Goal: Task Accomplishment & Management: Use online tool/utility

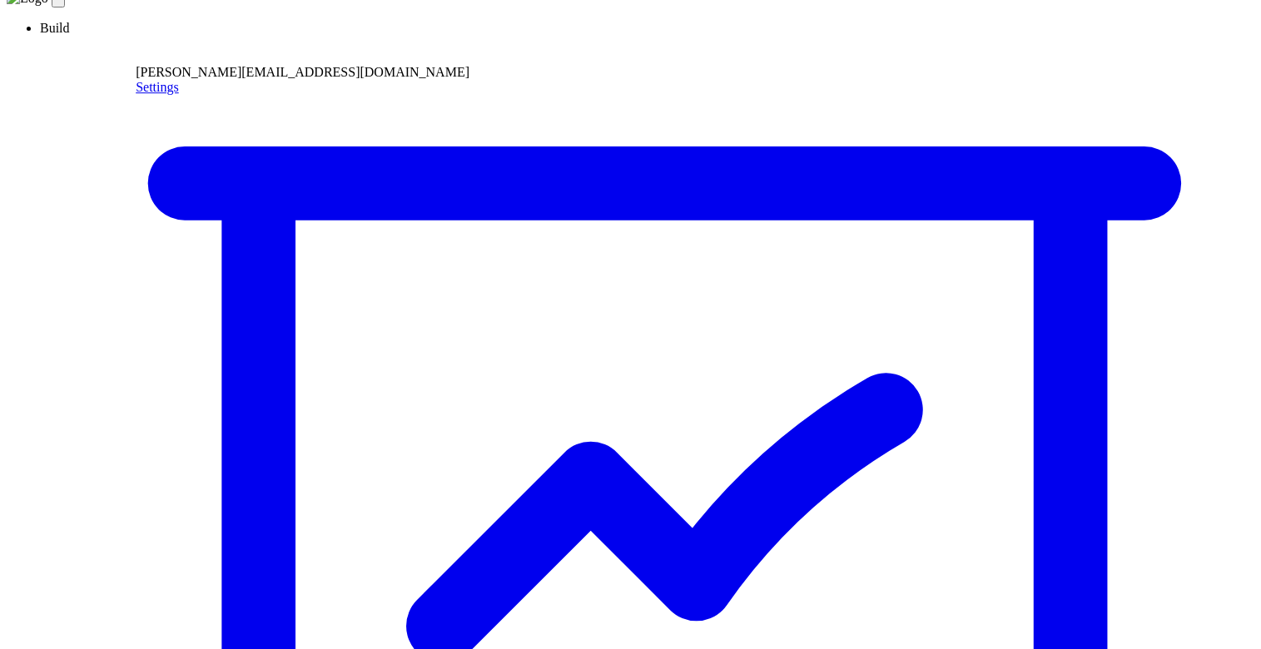
scroll to position [27, 0]
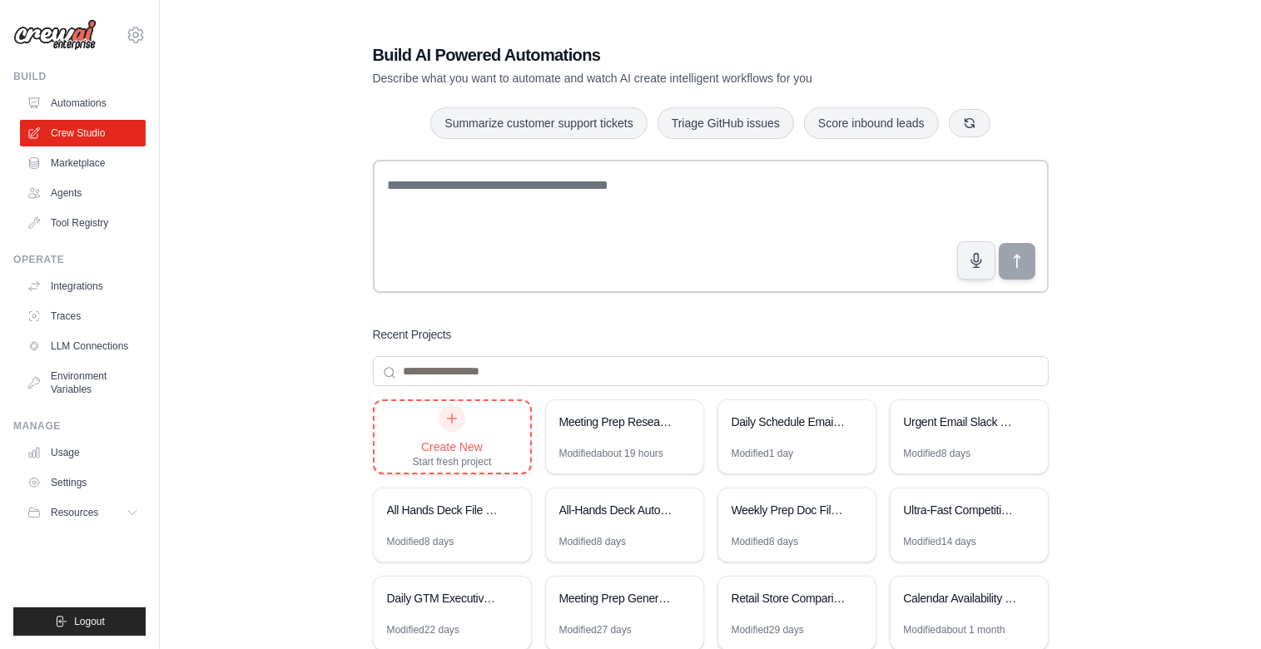
click at [423, 437] on div "Create New Start fresh project" at bounding box center [452, 436] width 79 height 63
click at [77, 285] on link "Integrations" at bounding box center [85, 286] width 126 height 27
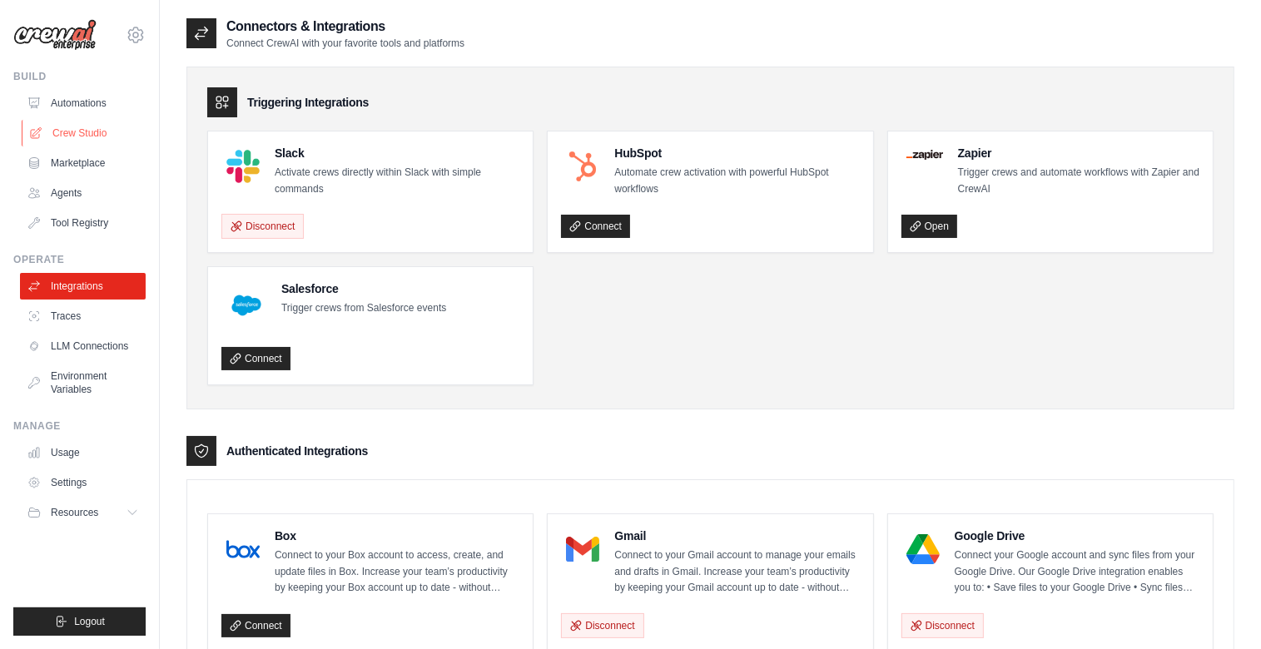
click at [84, 124] on link "Crew Studio" at bounding box center [85, 133] width 126 height 27
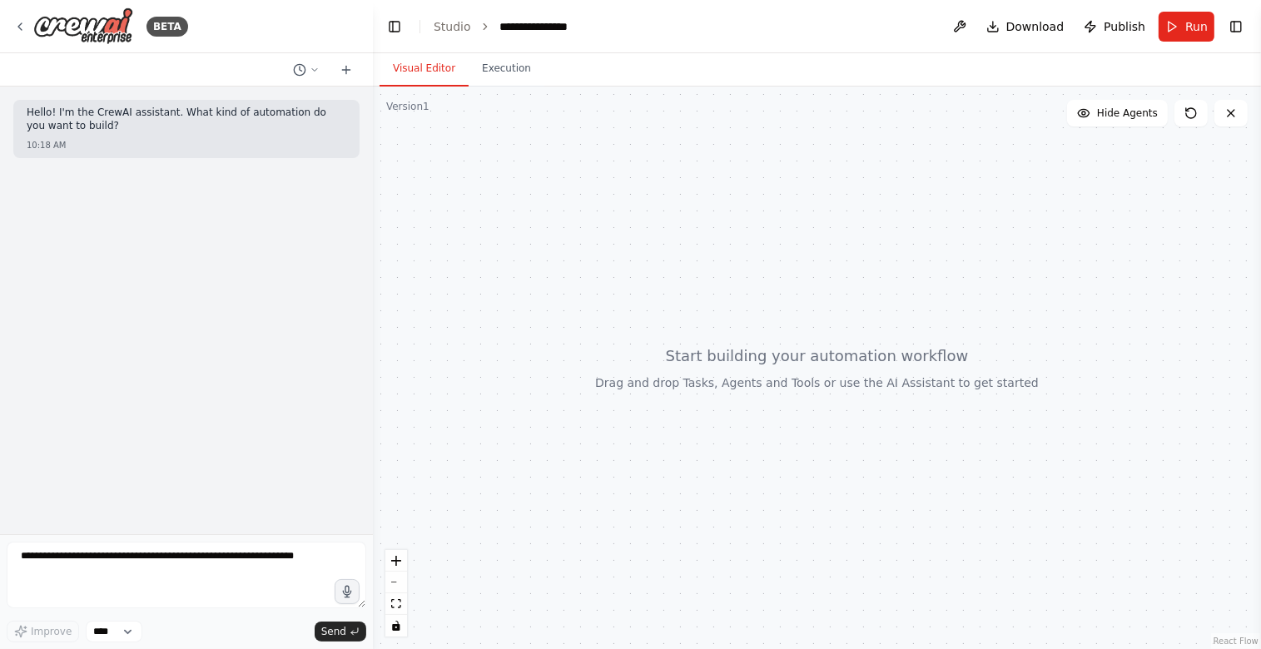
drag, startPoint x: 1233, startPoint y: 28, endPoint x: 1229, endPoint y: 42, distance: 14.0
click at [1232, 28] on button "Toggle Right Sidebar" at bounding box center [1236, 26] width 23 height 23
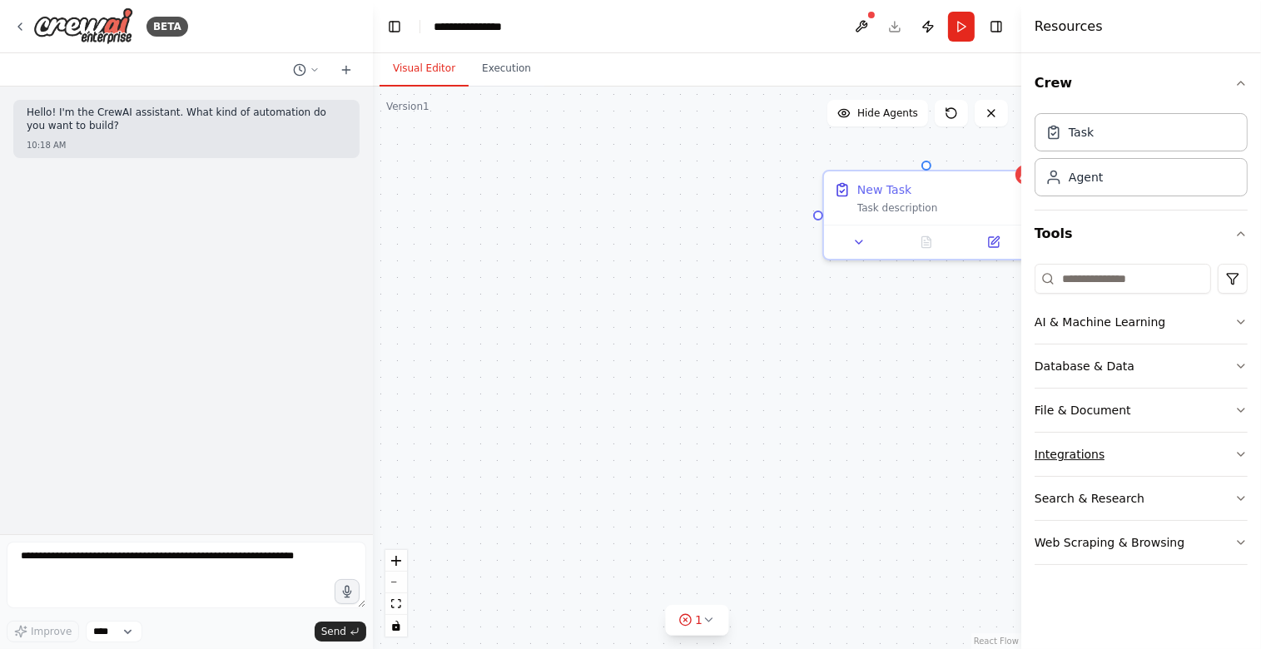
click at [1095, 441] on button "Integrations" at bounding box center [1141, 454] width 213 height 43
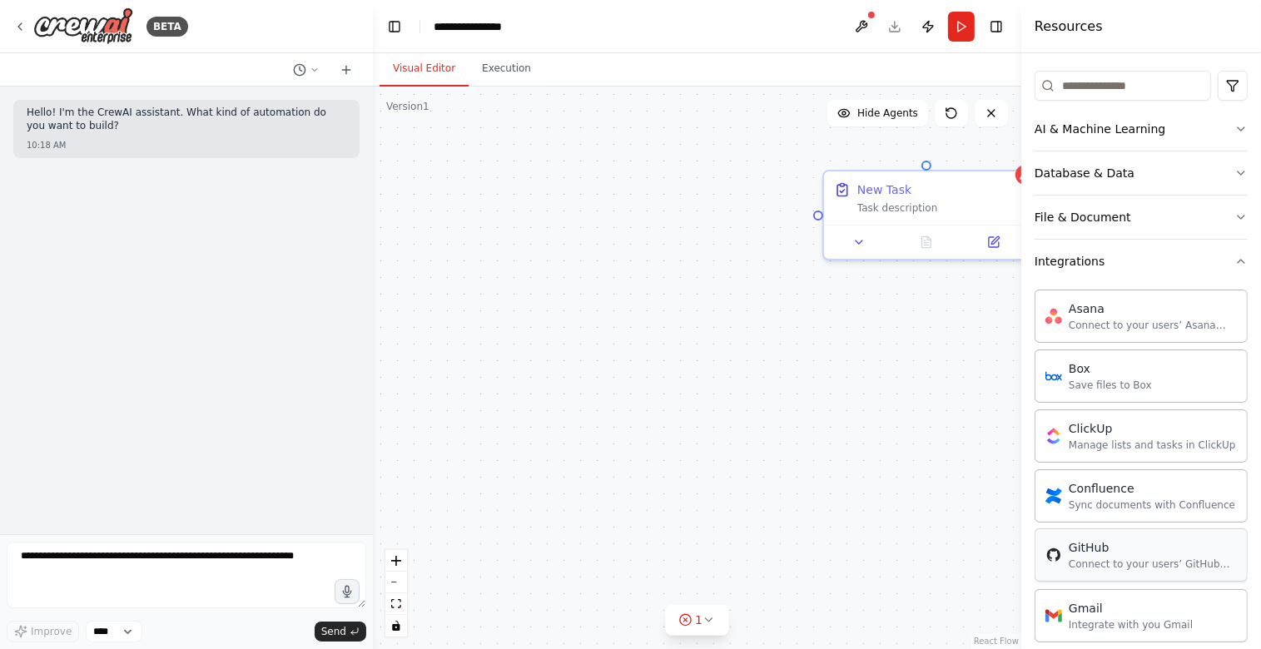
scroll to position [192, 0]
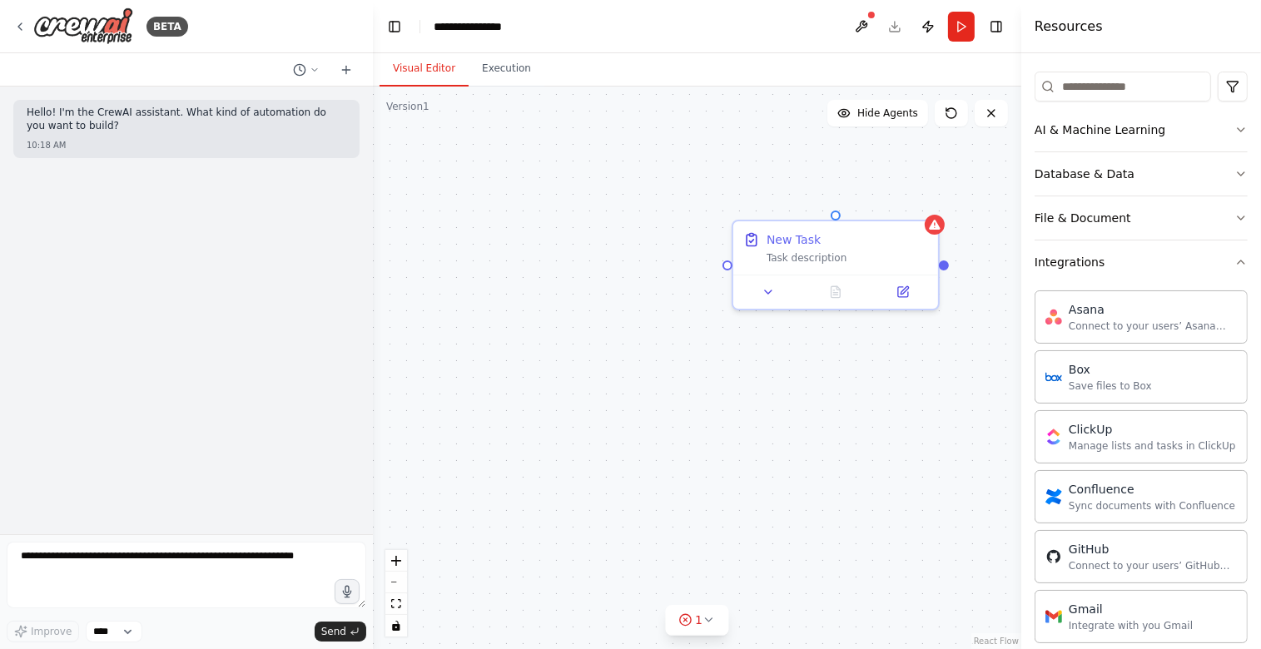
drag, startPoint x: 874, startPoint y: 336, endPoint x: 793, endPoint y: 397, distance: 101.7
click at [789, 400] on div "New Task Task description" at bounding box center [697, 368] width 649 height 563
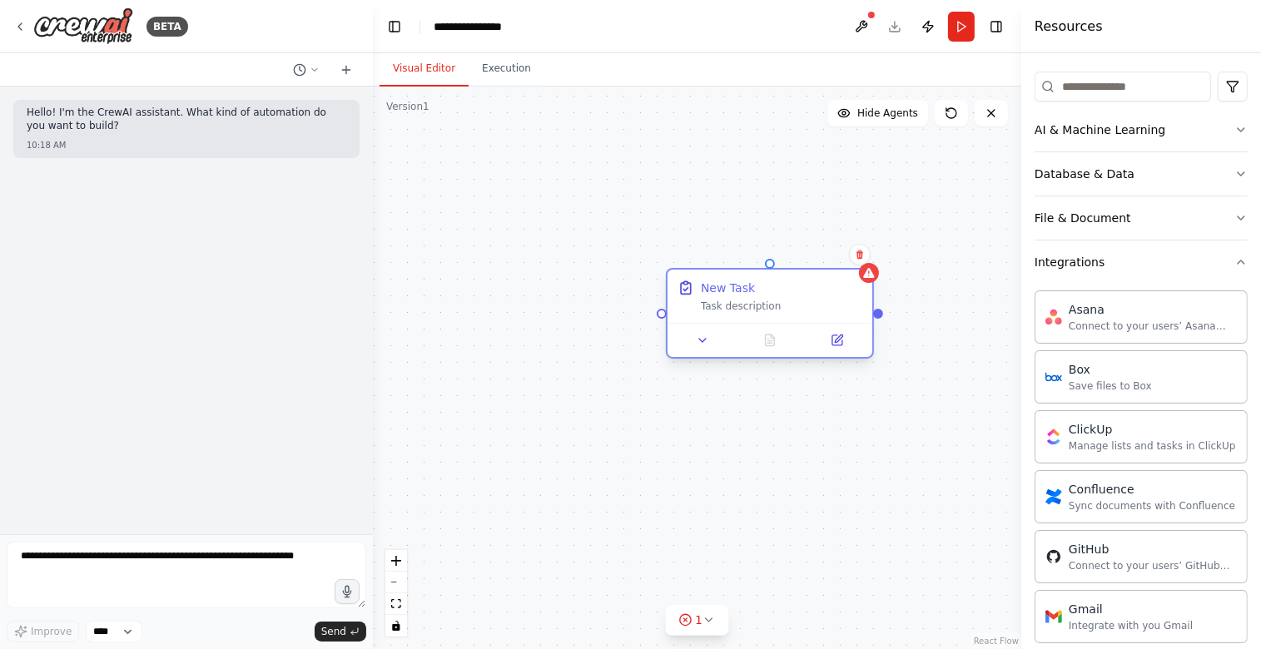
drag, startPoint x: 846, startPoint y: 299, endPoint x: 853, endPoint y: 288, distance: 12.7
click at [845, 297] on div "New Task Task description" at bounding box center [782, 296] width 162 height 33
click at [856, 256] on icon at bounding box center [859, 256] width 10 height 10
click at [859, 251] on icon at bounding box center [859, 256] width 10 height 10
click at [828, 251] on button "Confirm" at bounding box center [812, 256] width 59 height 20
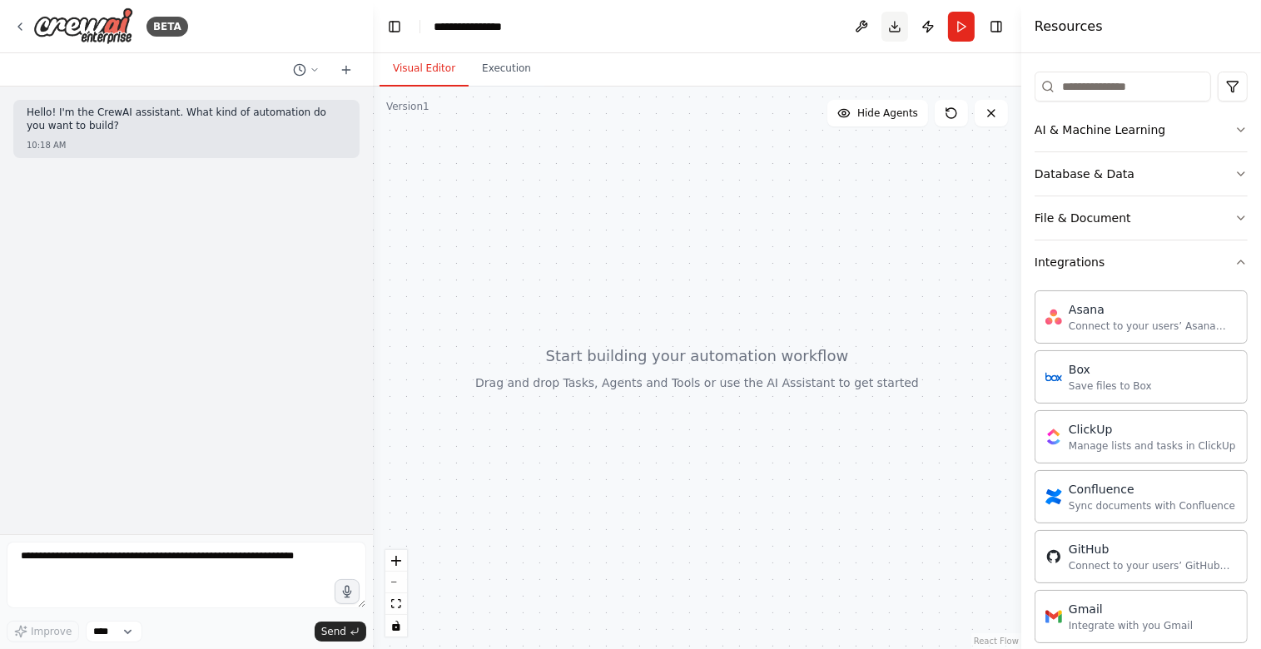
click at [1002, 21] on button "Toggle Right Sidebar" at bounding box center [996, 26] width 23 height 23
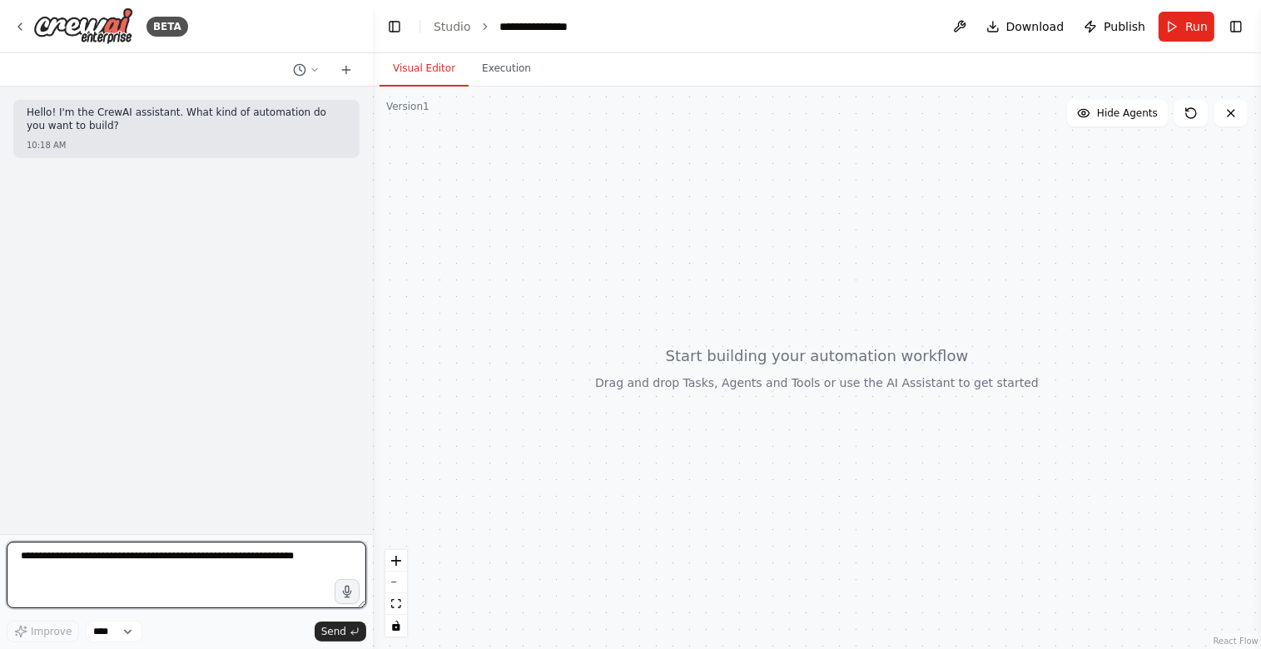
click at [169, 560] on textarea at bounding box center [187, 575] width 360 height 67
type textarea "**********"
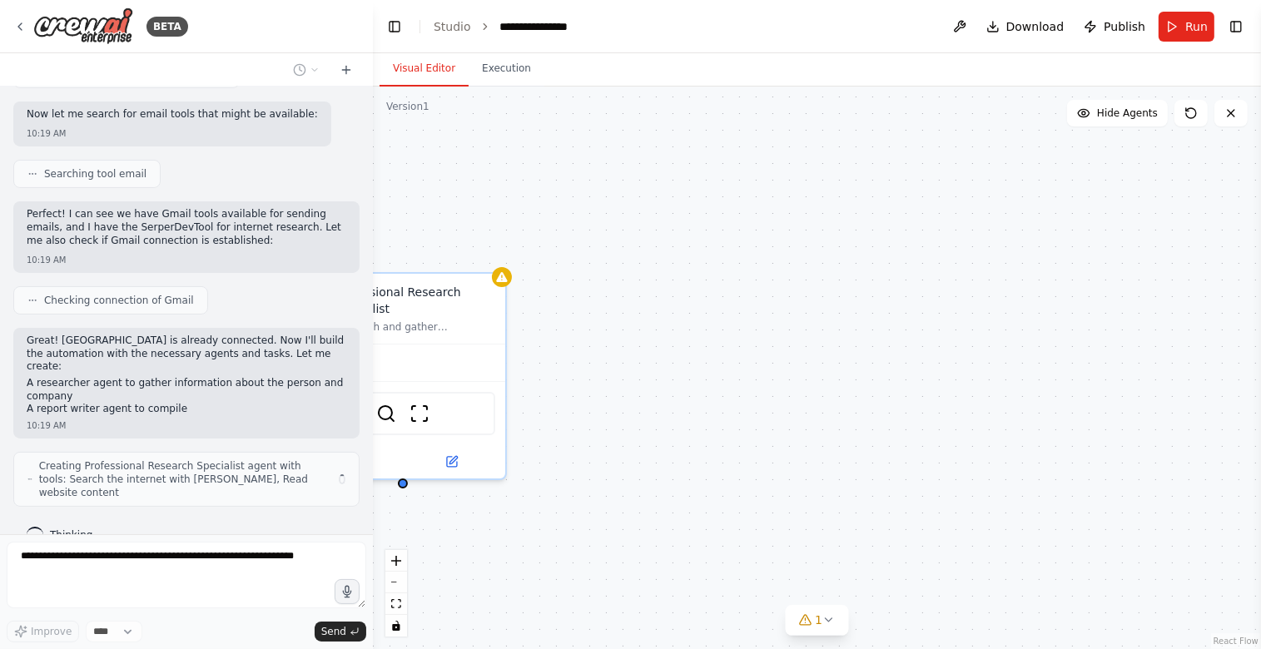
scroll to position [325, 0]
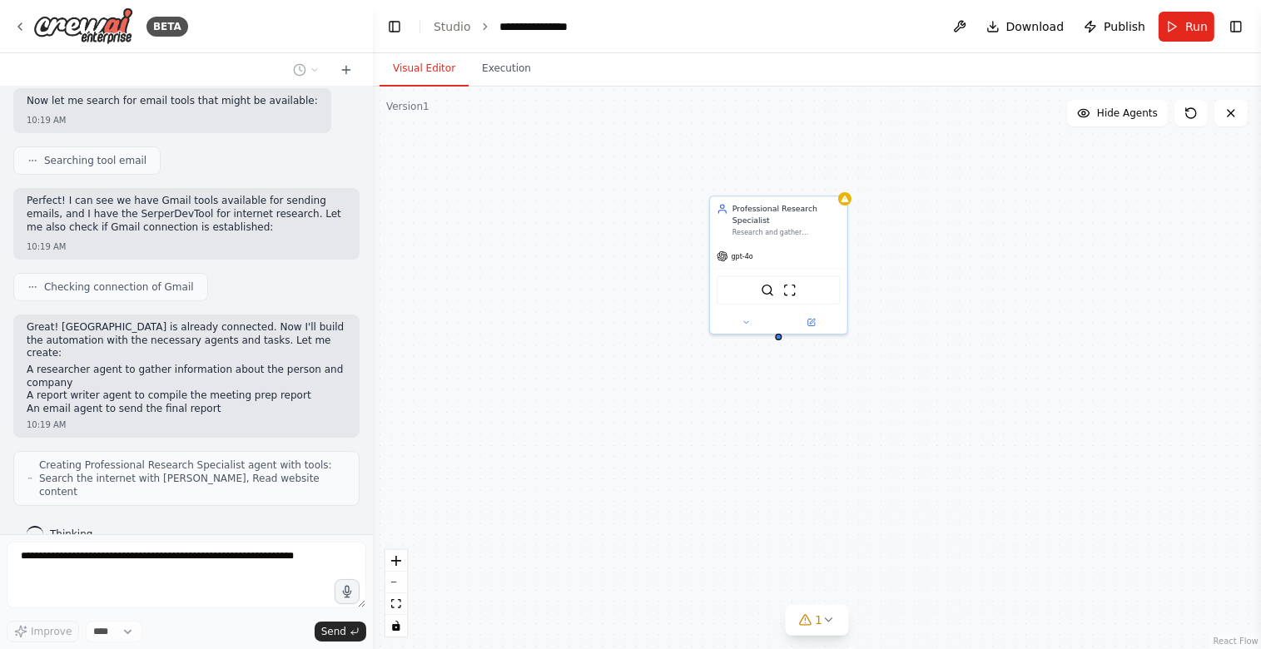
drag, startPoint x: 889, startPoint y: 346, endPoint x: 1014, endPoint y: 284, distance: 139.6
click at [1014, 284] on div "Professional Research Specialist Research and gather comprehensive information …" at bounding box center [817, 368] width 888 height 563
drag, startPoint x: 957, startPoint y: 317, endPoint x: 823, endPoint y: 291, distance: 136.5
click at [823, 291] on div "Professional Research Specialist Research and gather comprehensive information …" at bounding box center [817, 368] width 888 height 563
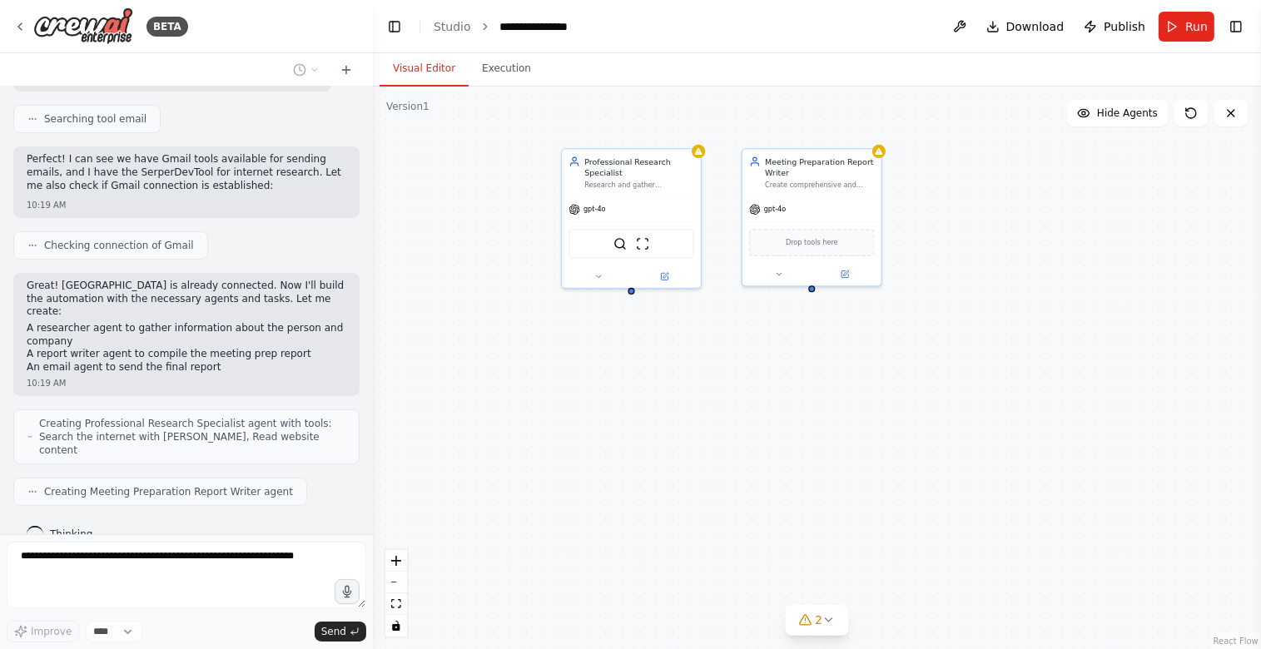
scroll to position [420, 0]
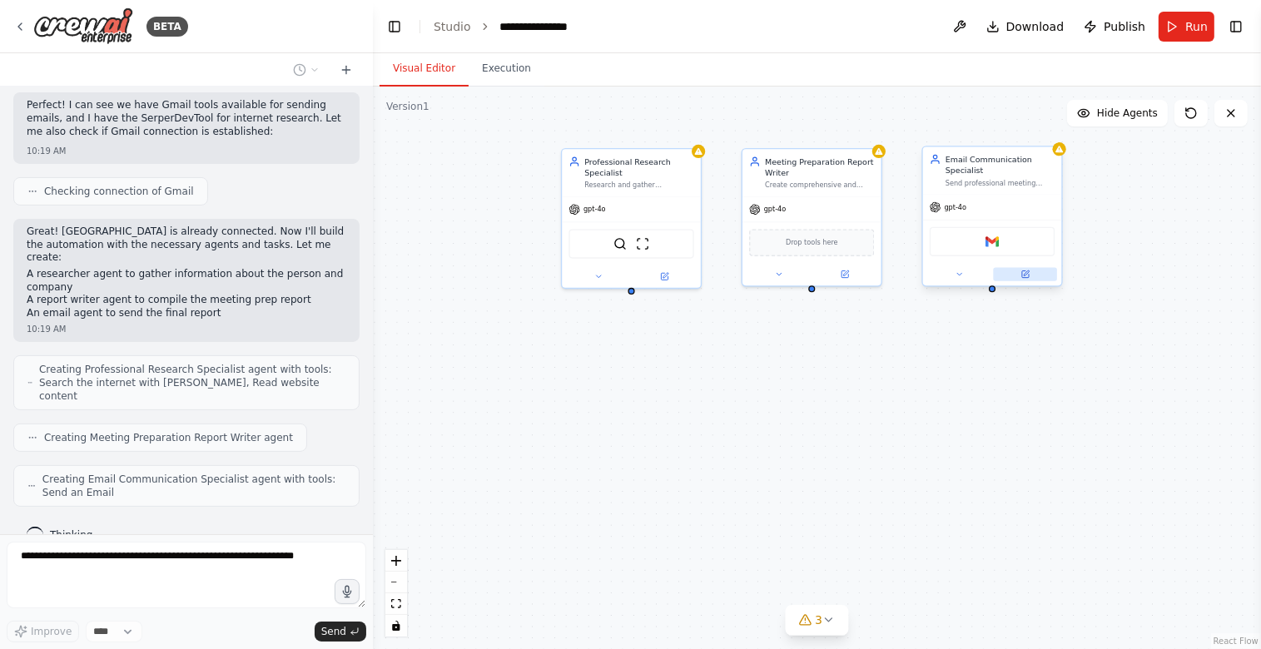
click at [1015, 273] on button at bounding box center [1025, 274] width 64 height 13
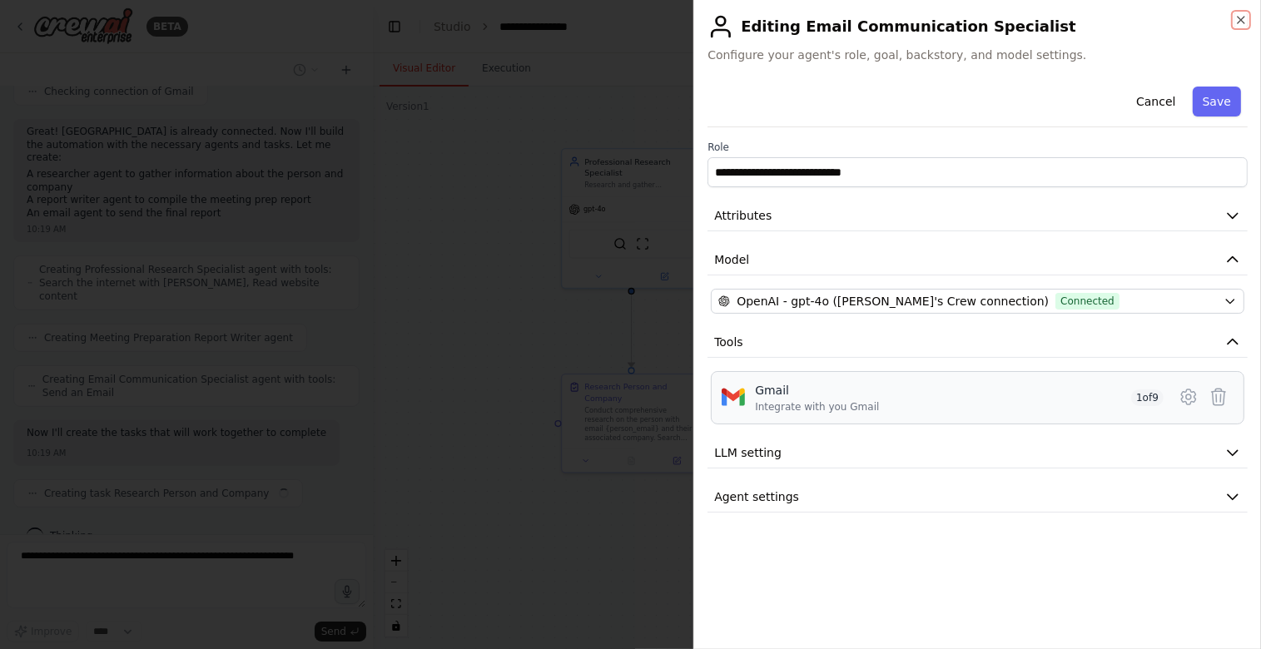
scroll to position [533, 0]
click at [1073, 397] on div "Gmail Integrate with you Gmail 1 of 9" at bounding box center [959, 398] width 409 height 32
click at [1229, 449] on icon "button" at bounding box center [1233, 453] width 17 height 17
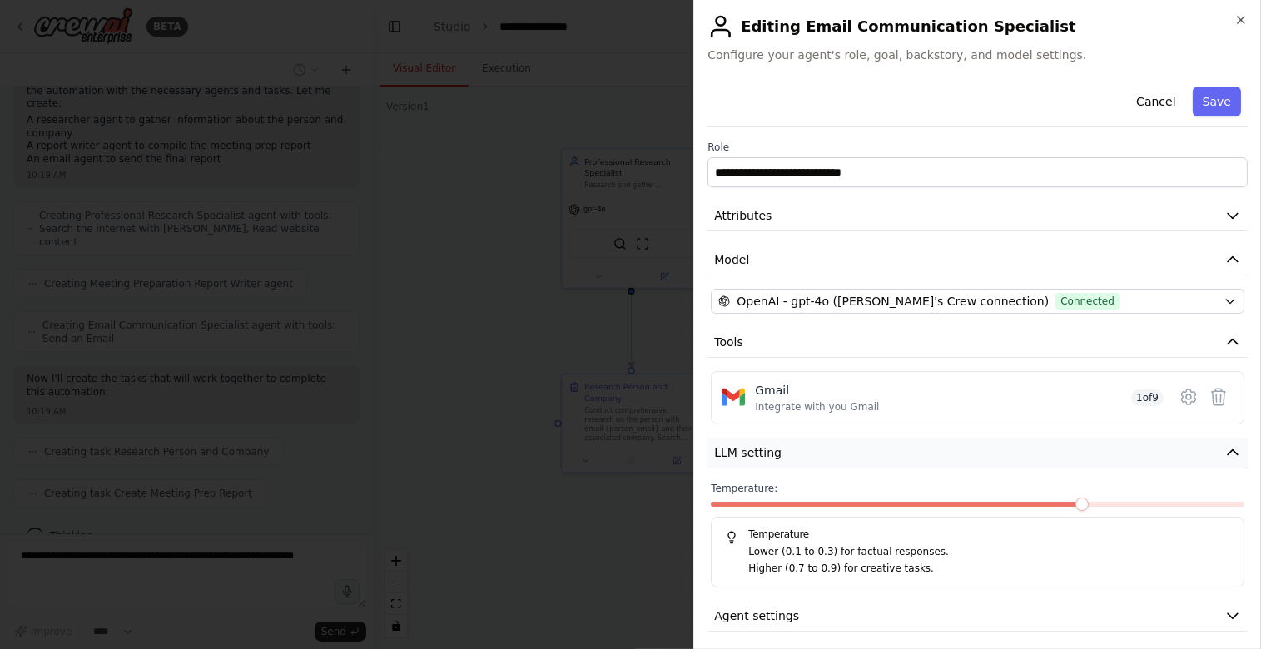
click at [1229, 448] on icon "button" at bounding box center [1233, 453] width 17 height 17
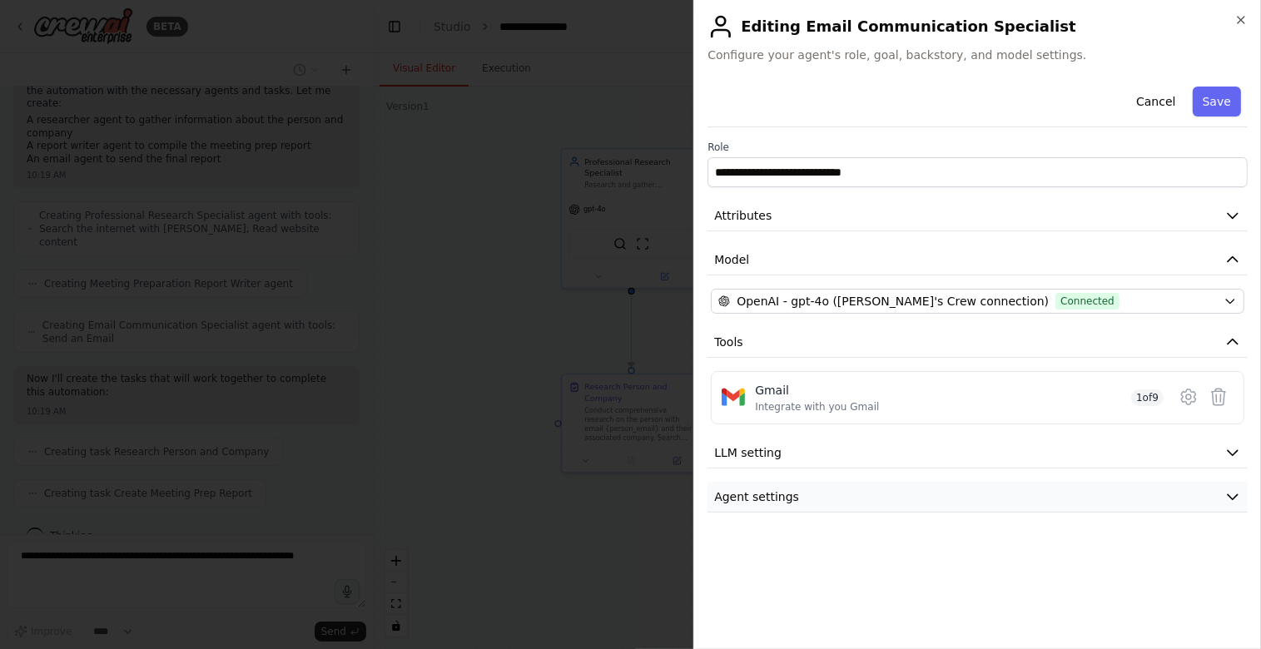
click at [1229, 490] on icon "button" at bounding box center [1233, 497] width 17 height 17
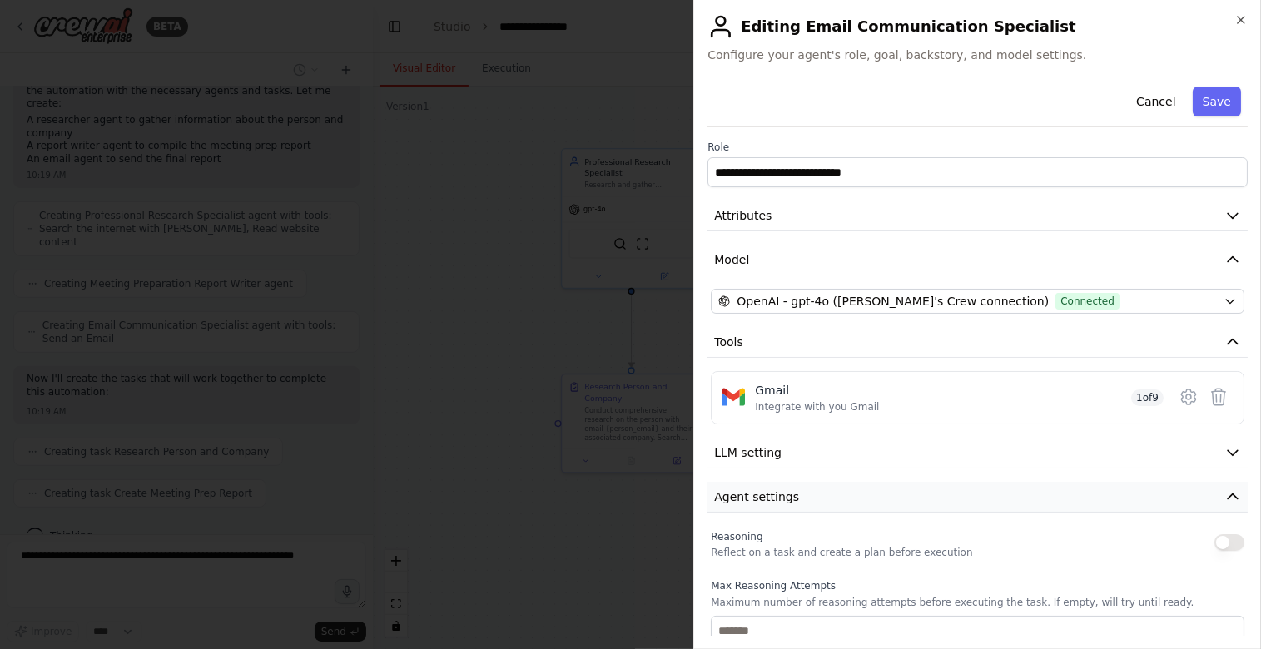
click at [1229, 490] on icon "button" at bounding box center [1233, 497] width 17 height 17
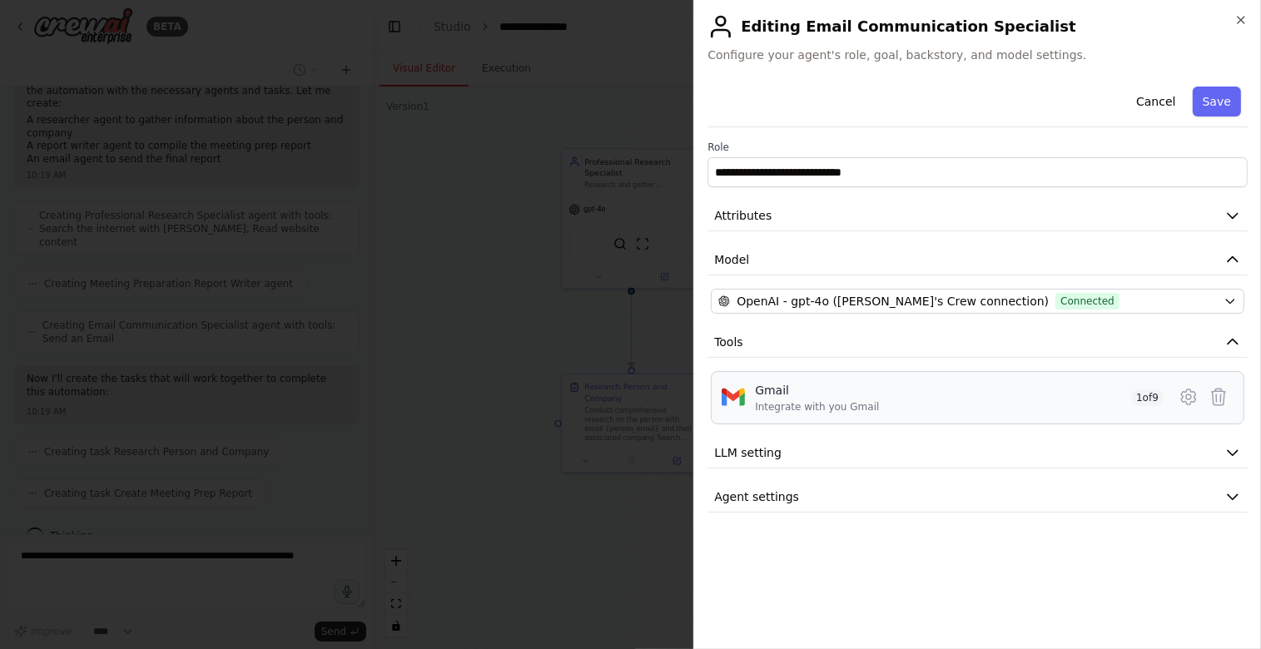
drag, startPoint x: 1066, startPoint y: 402, endPoint x: 1085, endPoint y: 397, distance: 19.8
click at [1067, 402] on div "Gmail Integrate with you Gmail 1 of 9" at bounding box center [959, 398] width 409 height 32
click at [1195, 393] on icon at bounding box center [1189, 397] width 20 height 20
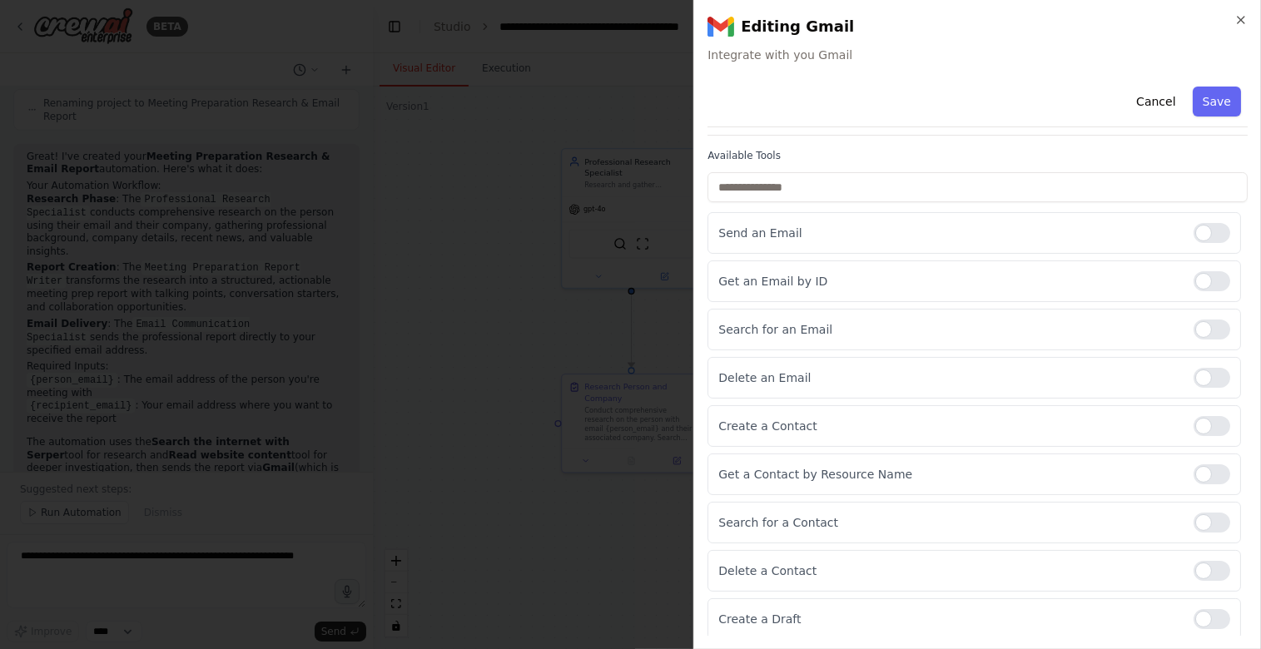
scroll to position [0, 0]
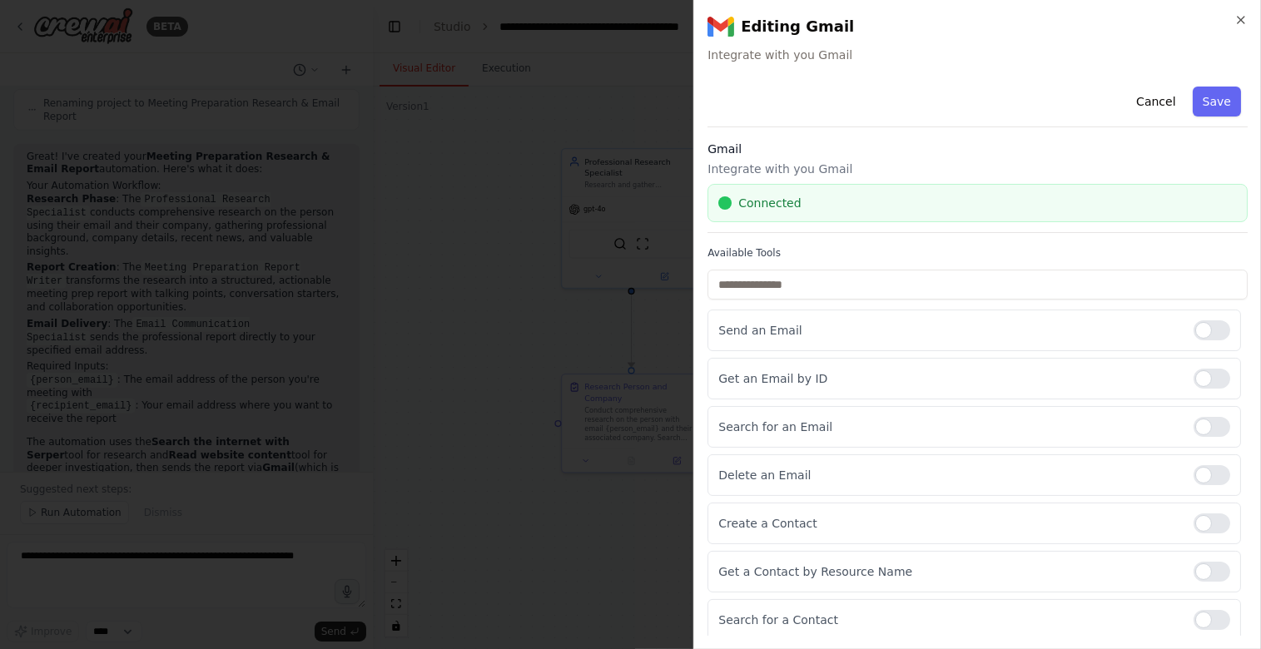
click at [1228, 94] on button "Save" at bounding box center [1217, 102] width 48 height 30
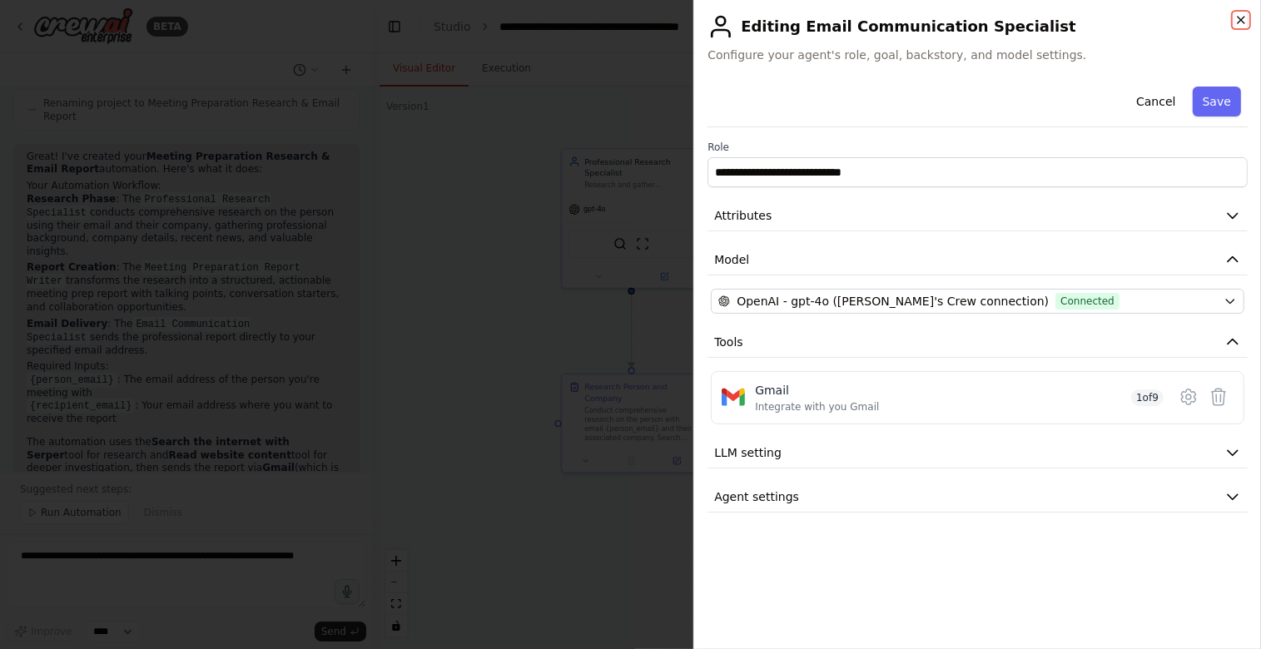
click at [1243, 14] on icon "button" at bounding box center [1241, 19] width 13 height 13
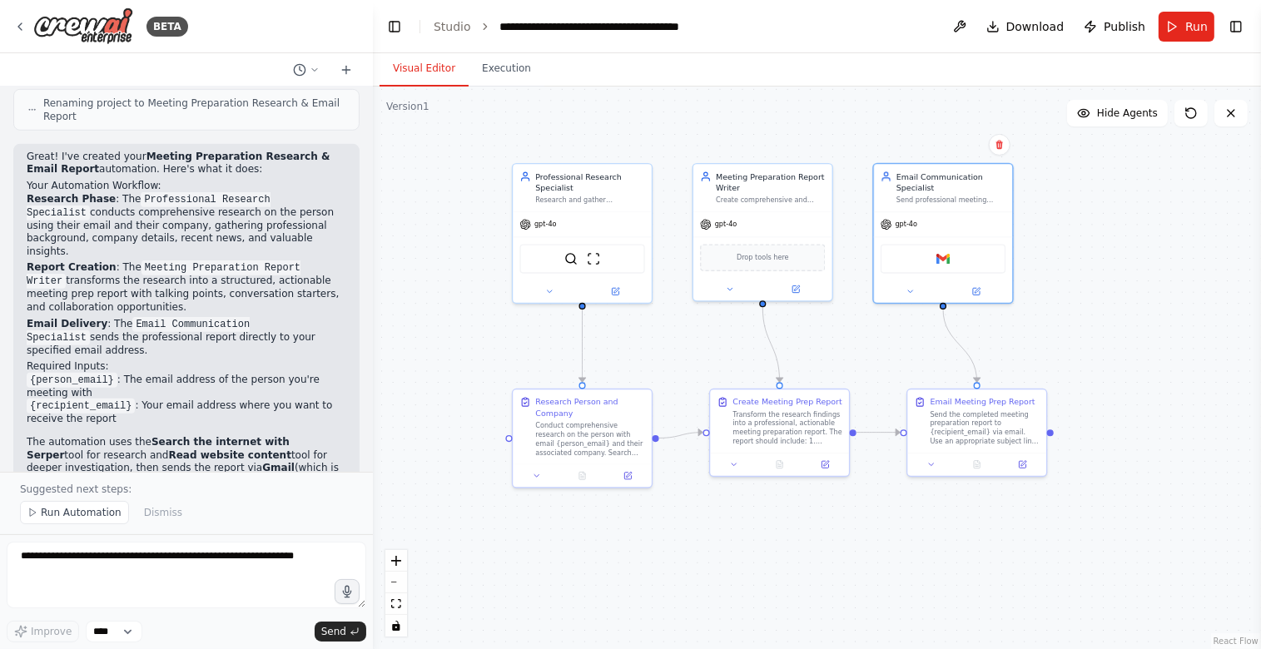
drag, startPoint x: 1157, startPoint y: 348, endPoint x: 1111, endPoint y: 363, distance: 49.0
click at [1110, 364] on div ".deletable-edge-delete-btn { width: 20px; height: 20px; border: 0px solid #ffff…" at bounding box center [817, 368] width 888 height 563
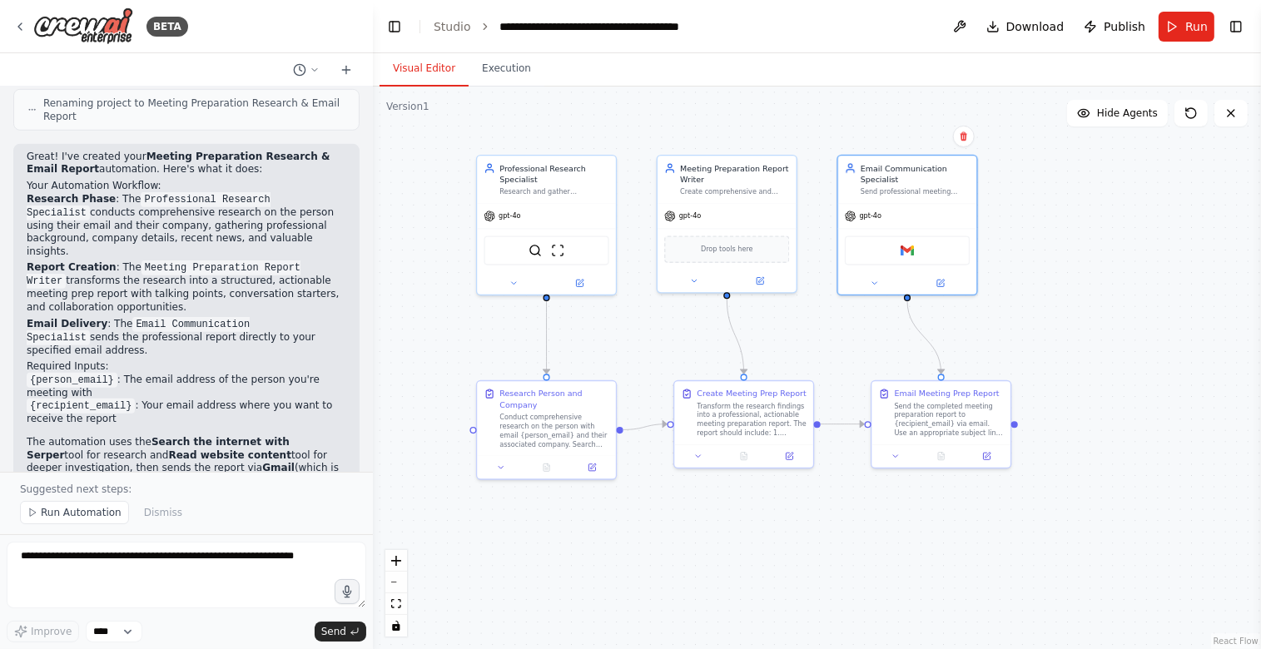
drag, startPoint x: 1177, startPoint y: 407, endPoint x: 1111, endPoint y: 400, distance: 66.2
click at [1142, 398] on div ".deletable-edge-delete-btn { width: 20px; height: 20px; border: 0px solid #ffff…" at bounding box center [817, 368] width 888 height 563
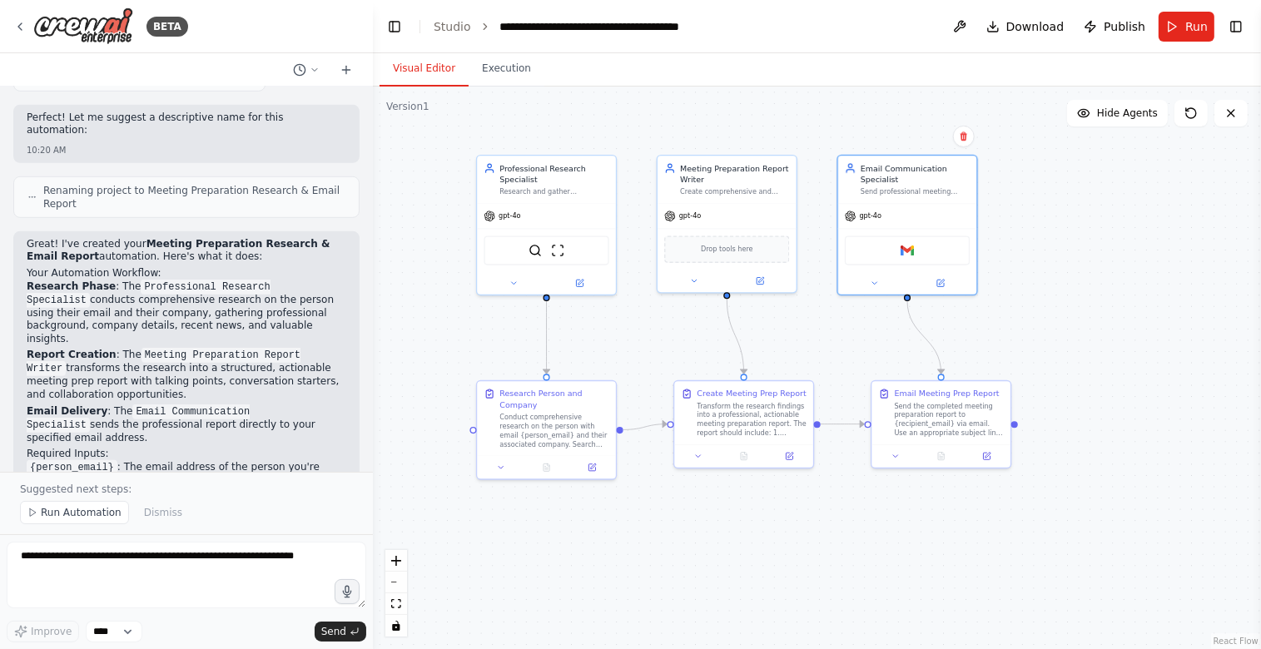
scroll to position [1234, 0]
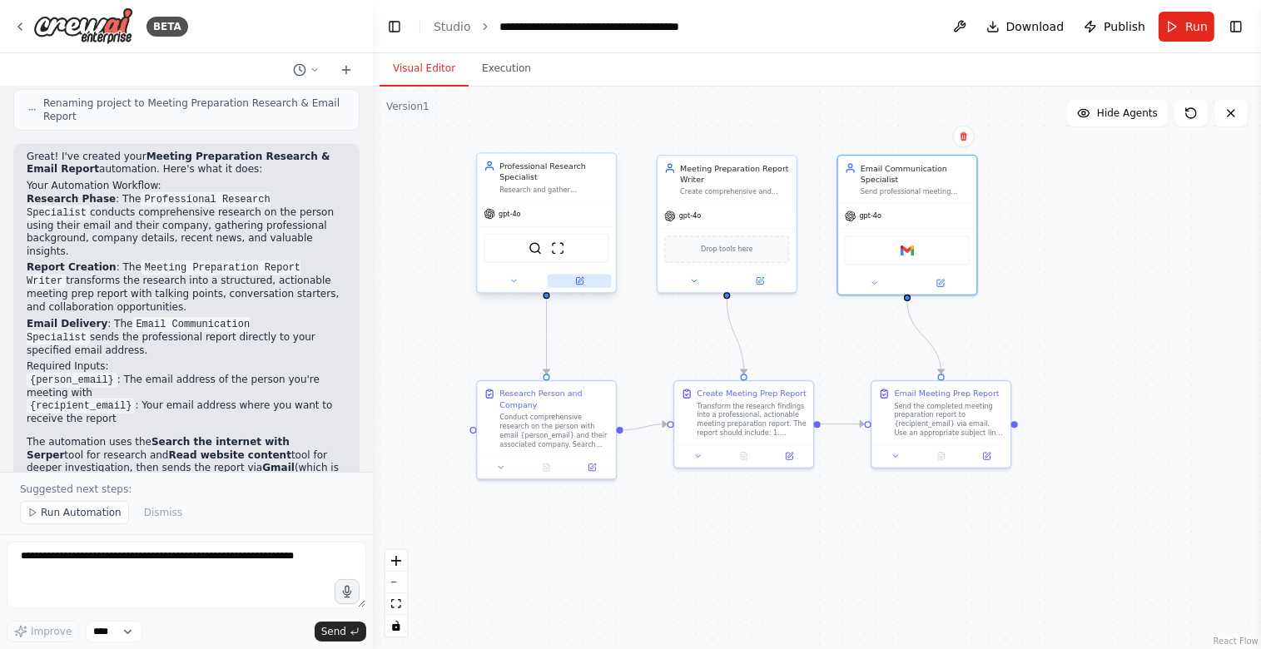
click at [565, 276] on button at bounding box center [580, 281] width 64 height 13
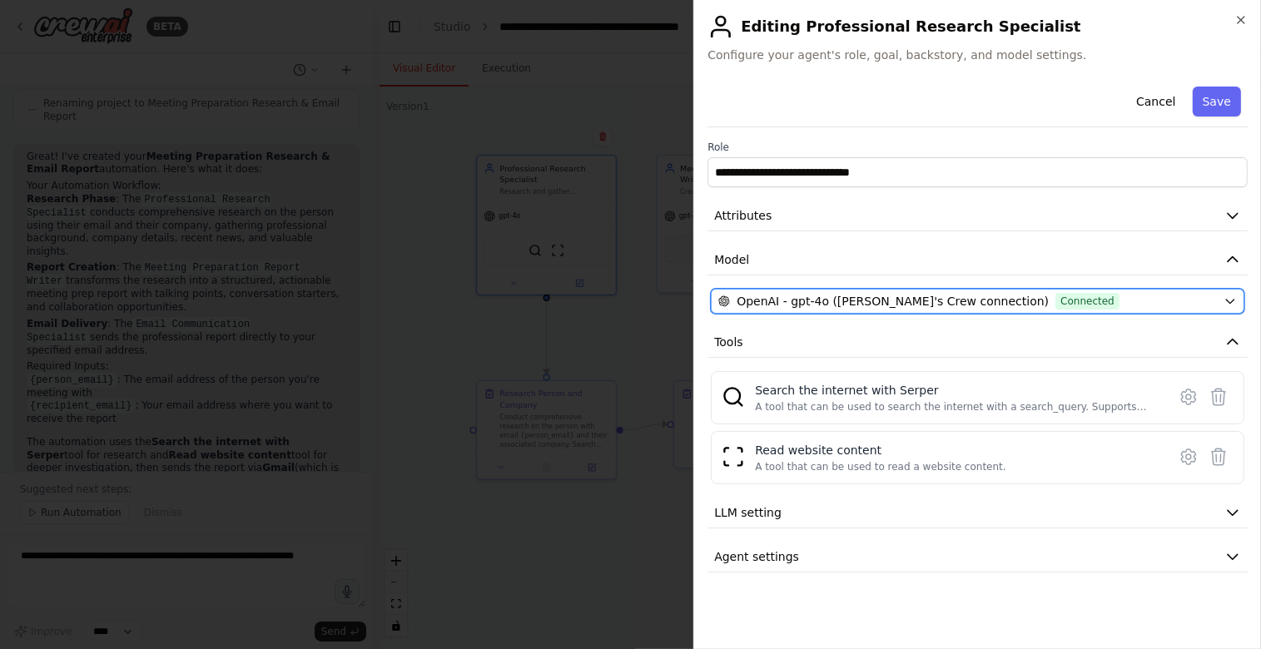
click at [776, 294] on span "OpenAI - gpt-4o ([PERSON_NAME]'s Crew connection)" at bounding box center [893, 301] width 312 height 17
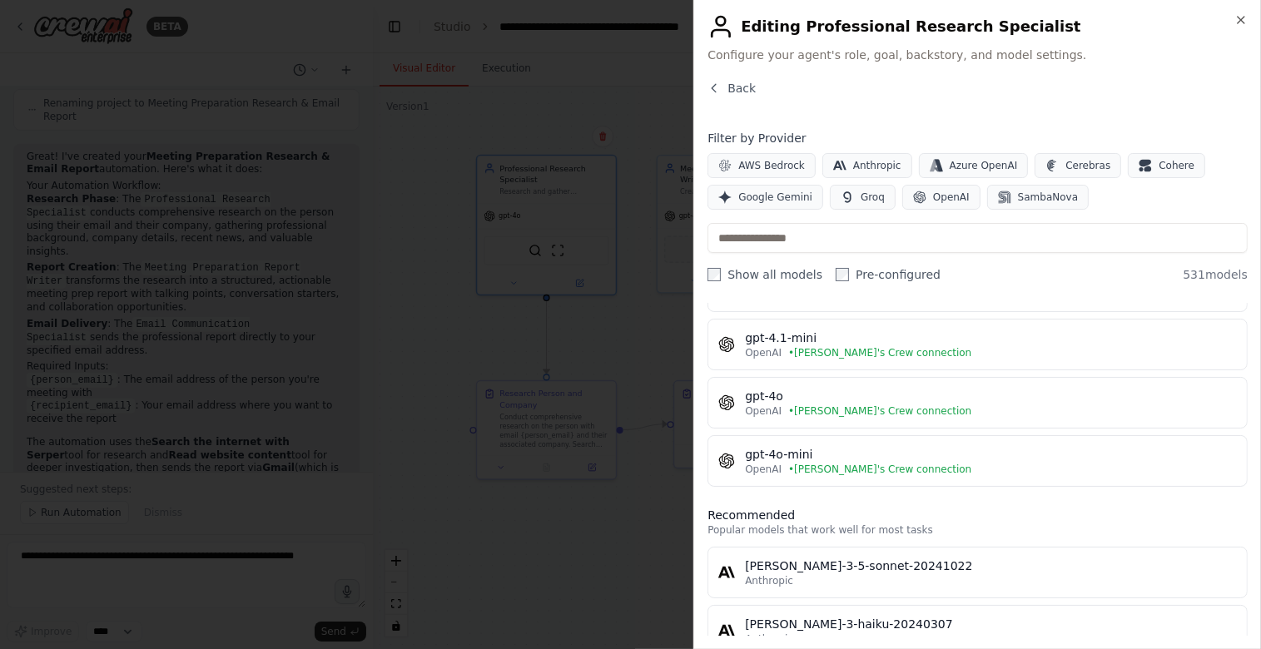
scroll to position [0, 0]
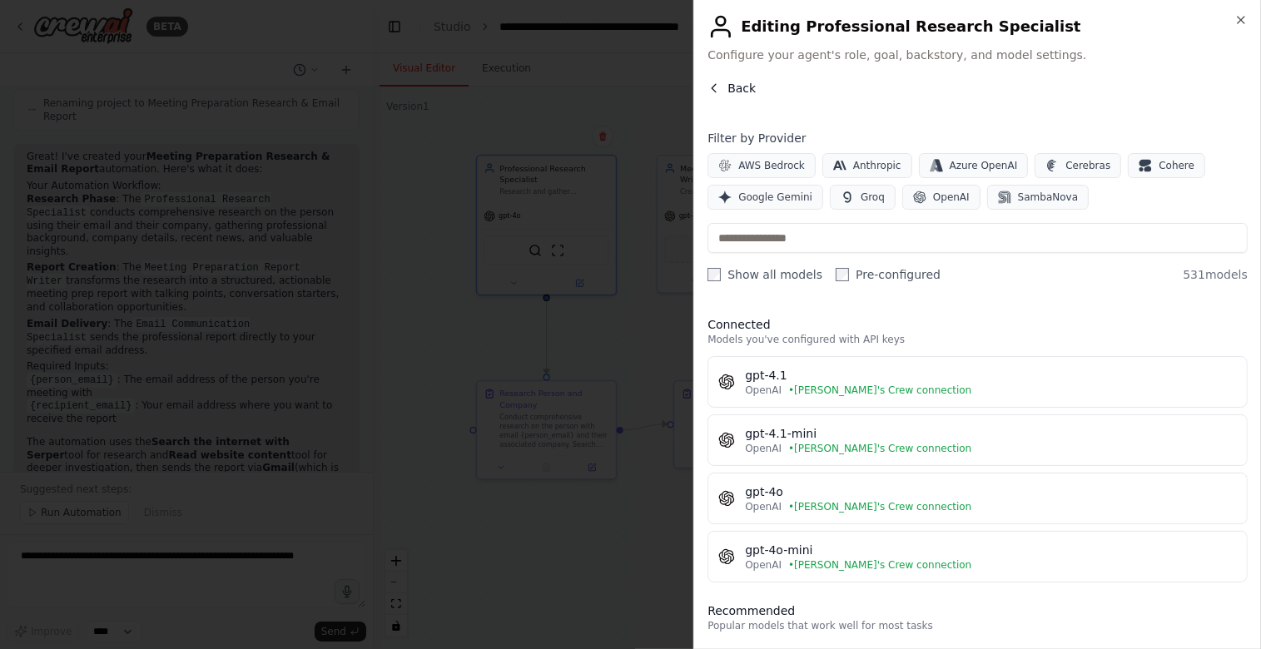
click at [741, 89] on span "Back" at bounding box center [742, 88] width 28 height 17
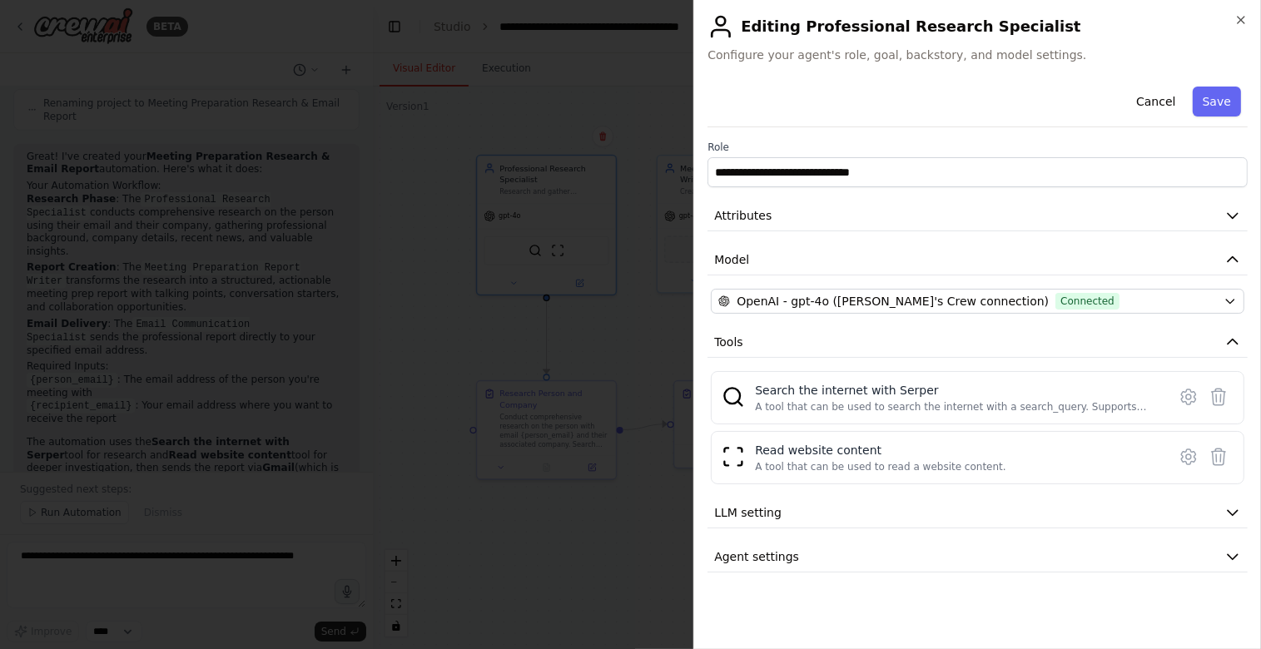
click at [1235, 98] on button "Save" at bounding box center [1217, 102] width 48 height 30
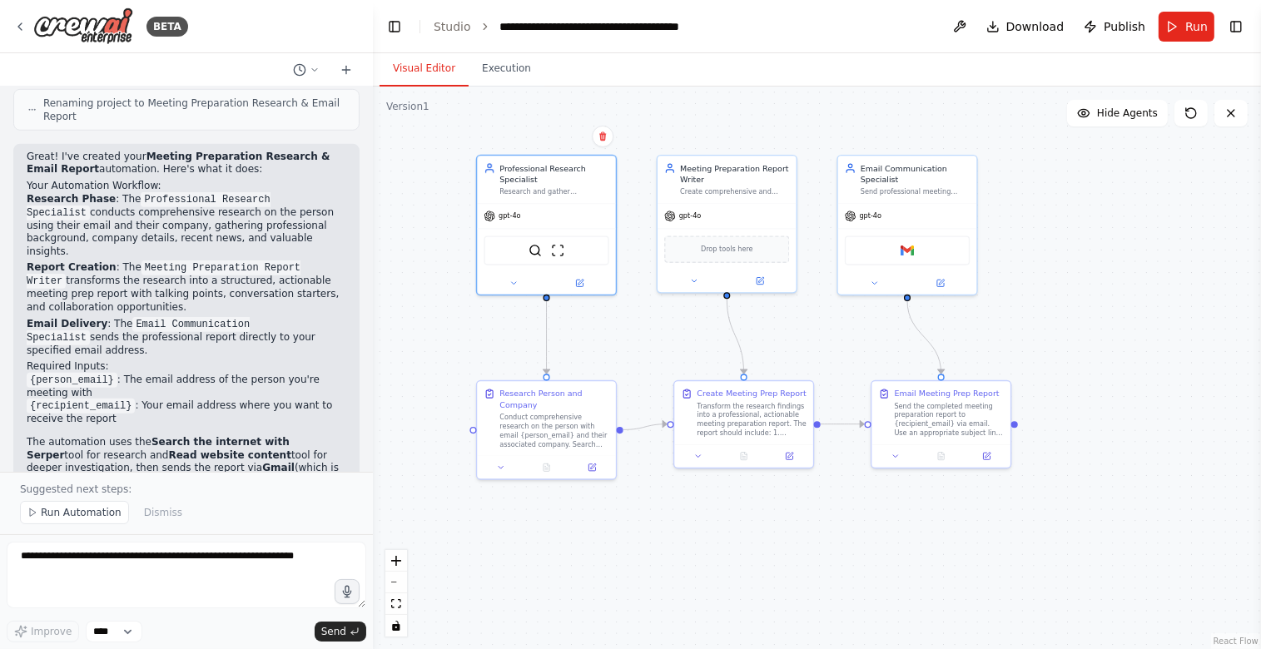
click at [1236, 23] on button "Toggle Right Sidebar" at bounding box center [1236, 26] width 23 height 23
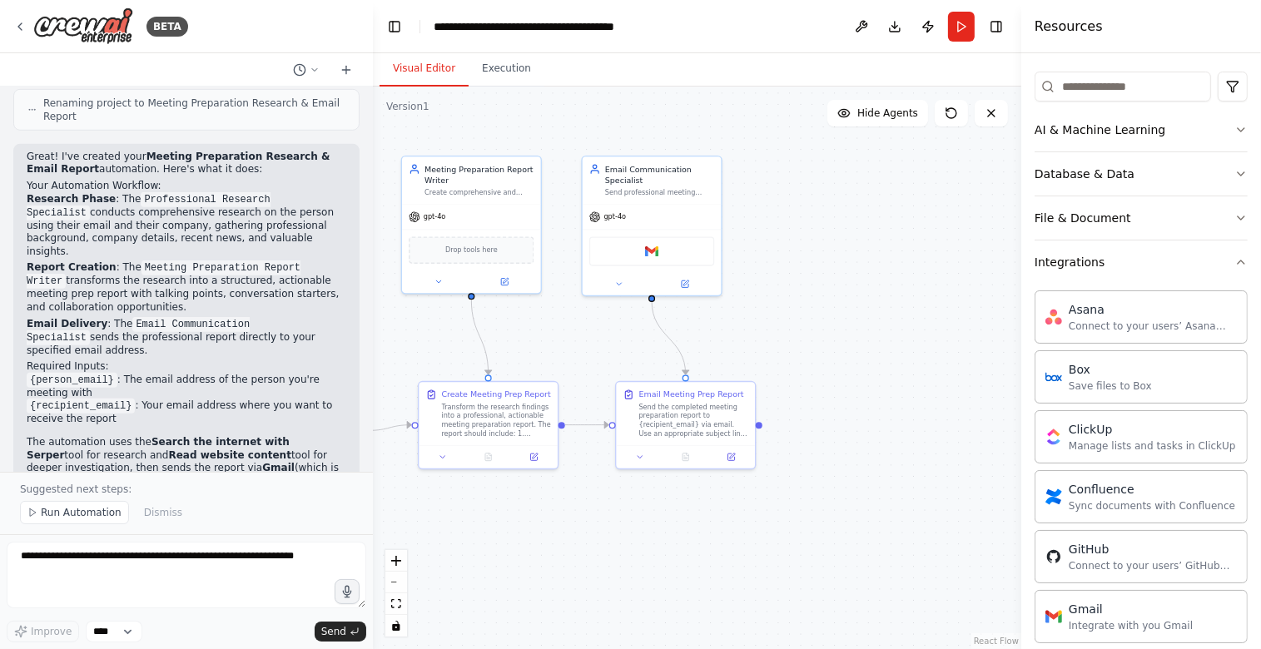
drag, startPoint x: 975, startPoint y: 292, endPoint x: 795, endPoint y: 294, distance: 179.9
click at [732, 292] on div ".deletable-edge-delete-btn { width: 20px; height: 20px; border: 0px solid #ffff…" at bounding box center [697, 368] width 649 height 563
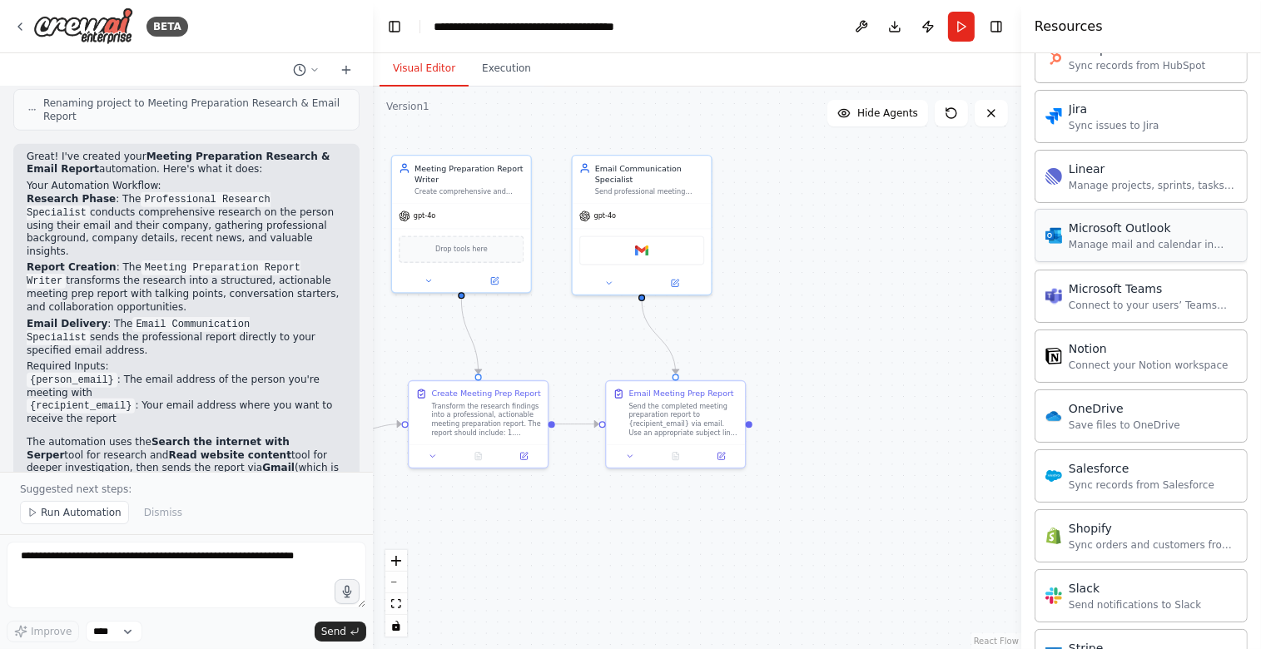
scroll to position [996, 0]
click at [654, 242] on img at bounding box center [653, 247] width 13 height 13
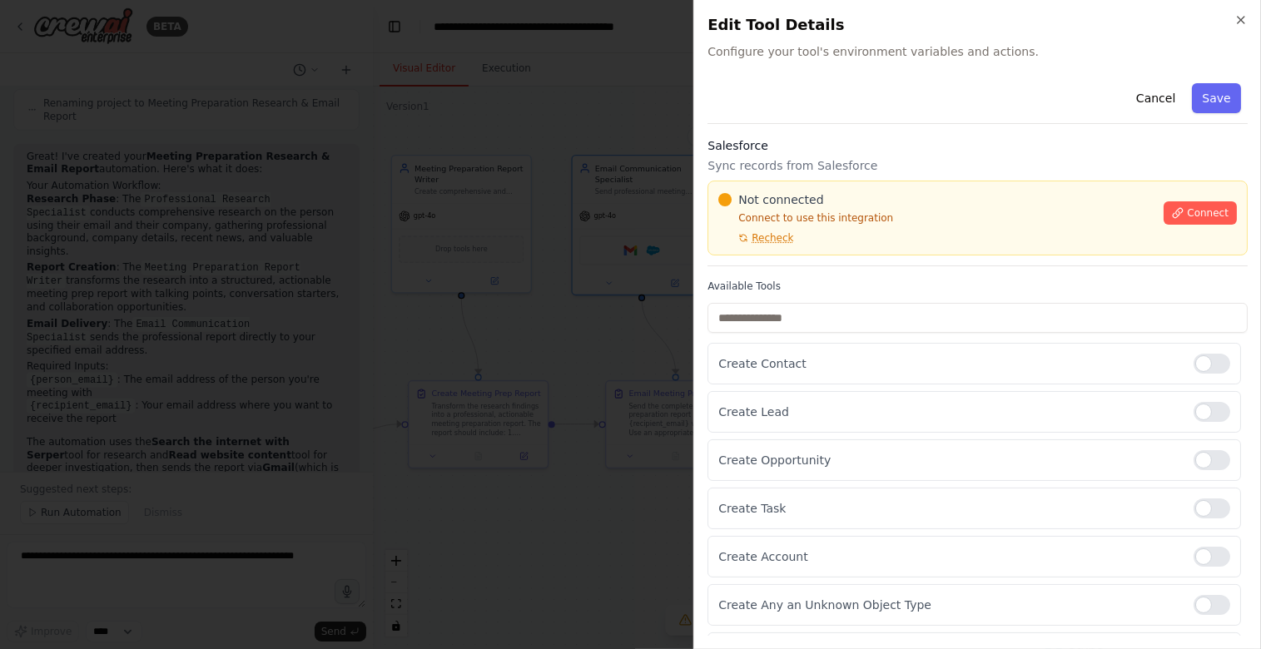
scroll to position [7, 0]
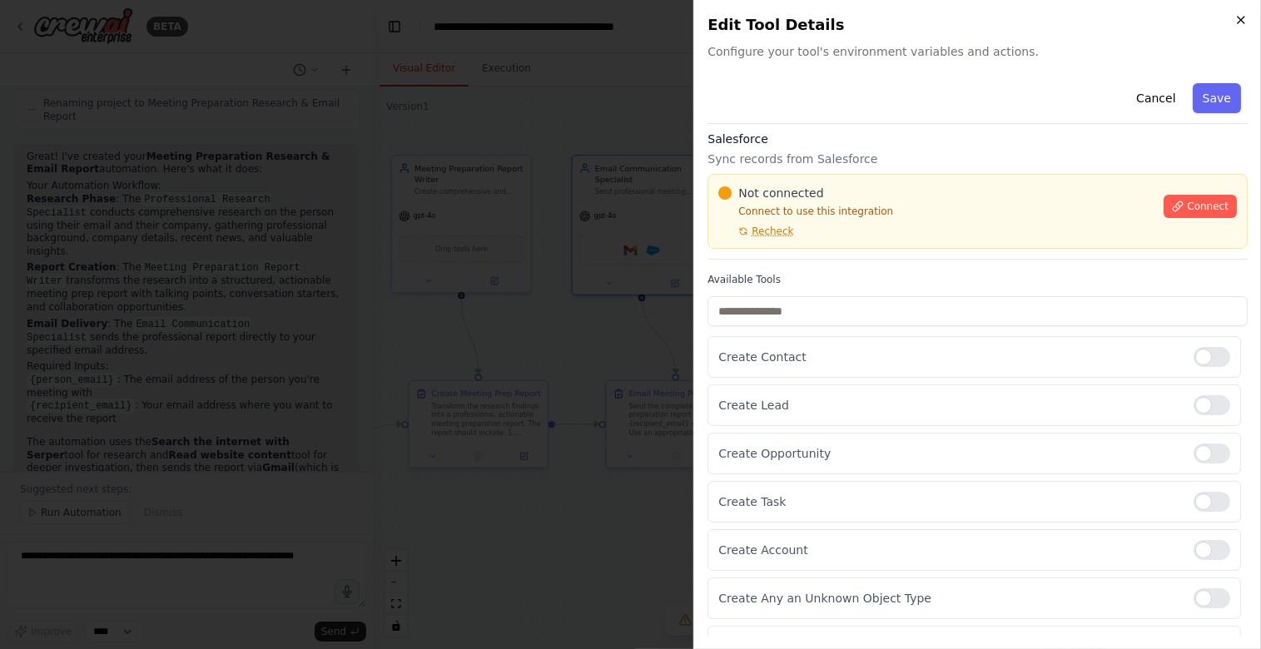
click at [1245, 18] on icon "button" at bounding box center [1241, 19] width 13 height 13
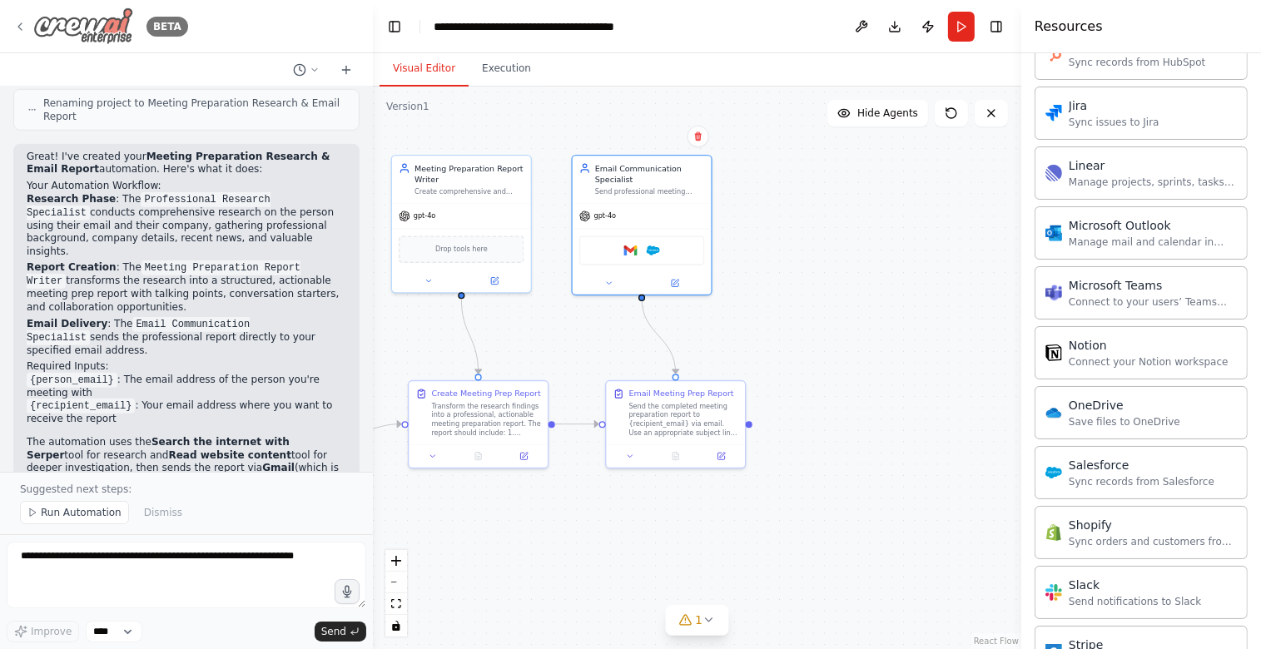
click at [17, 26] on icon at bounding box center [19, 26] width 13 height 13
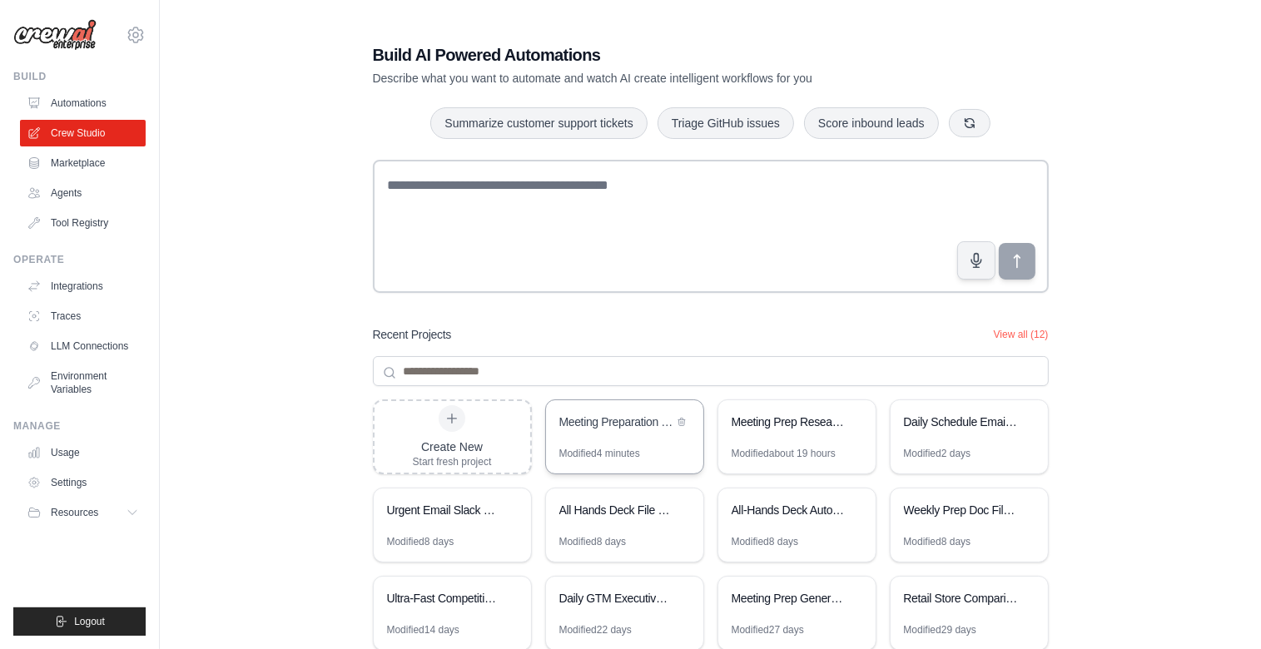
click at [647, 444] on div "Meeting Preparation Research & Email Report" at bounding box center [624, 423] width 157 height 47
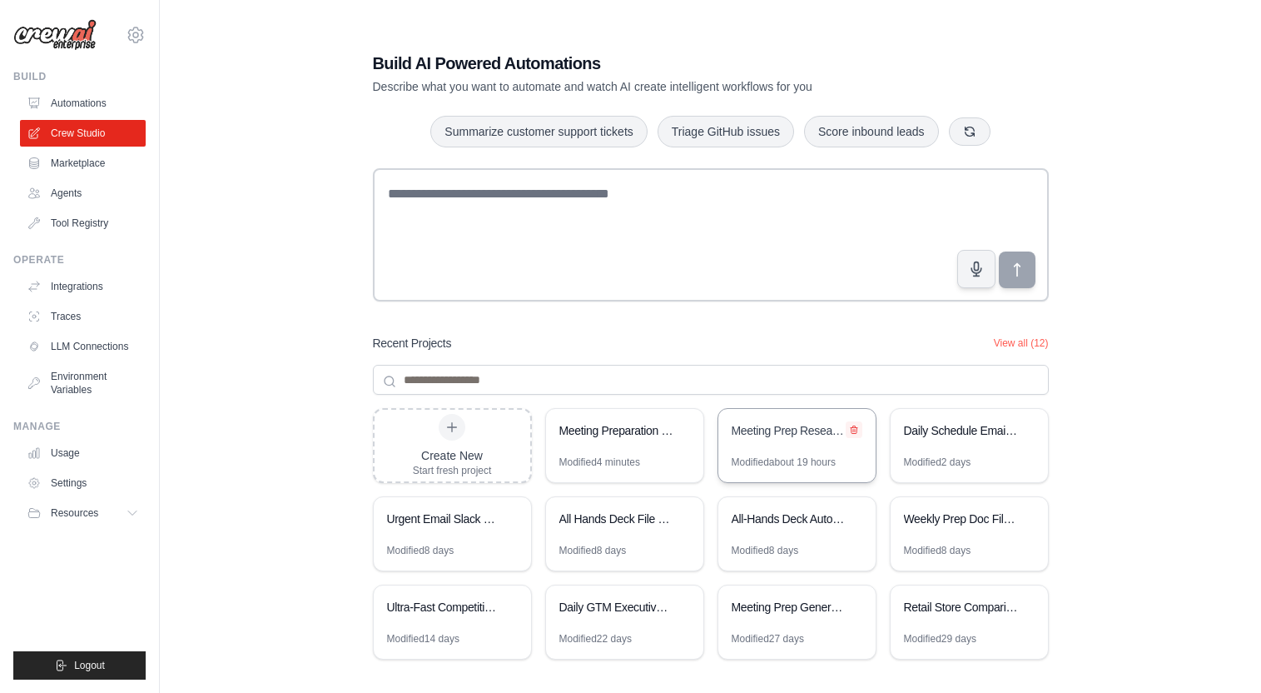
click at [853, 432] on icon at bounding box center [854, 430] width 10 height 10
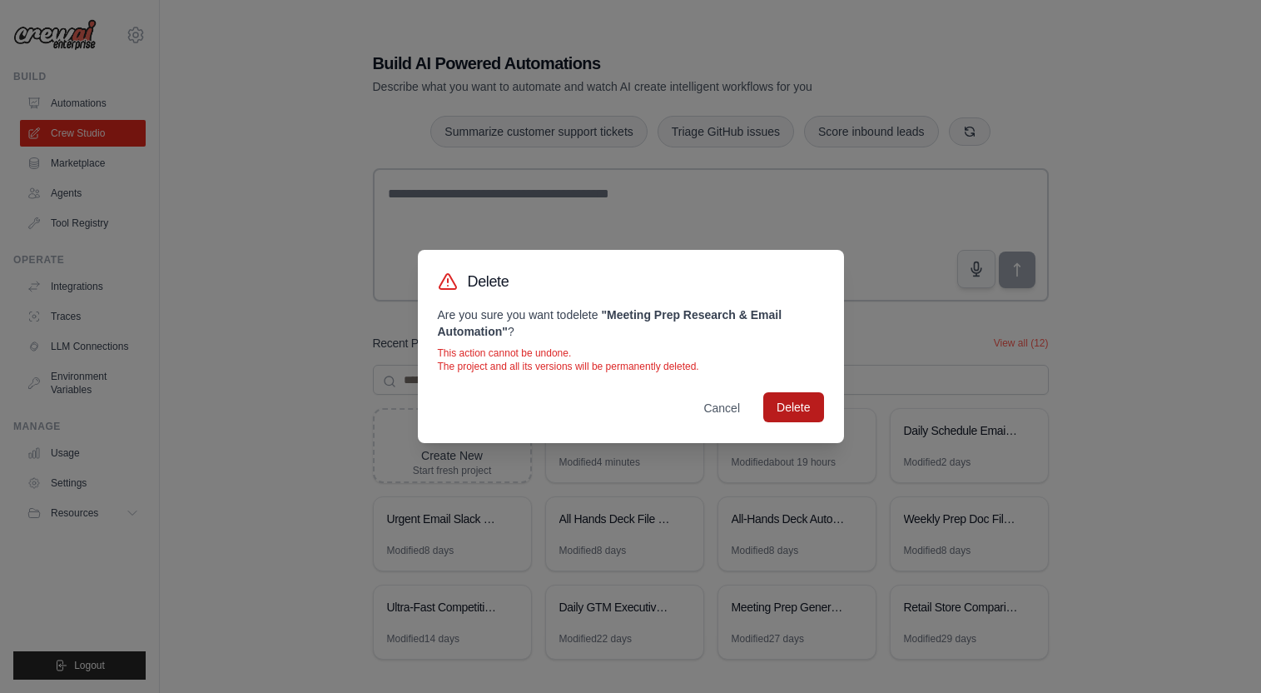
click at [800, 414] on button "Delete" at bounding box center [794, 407] width 60 height 30
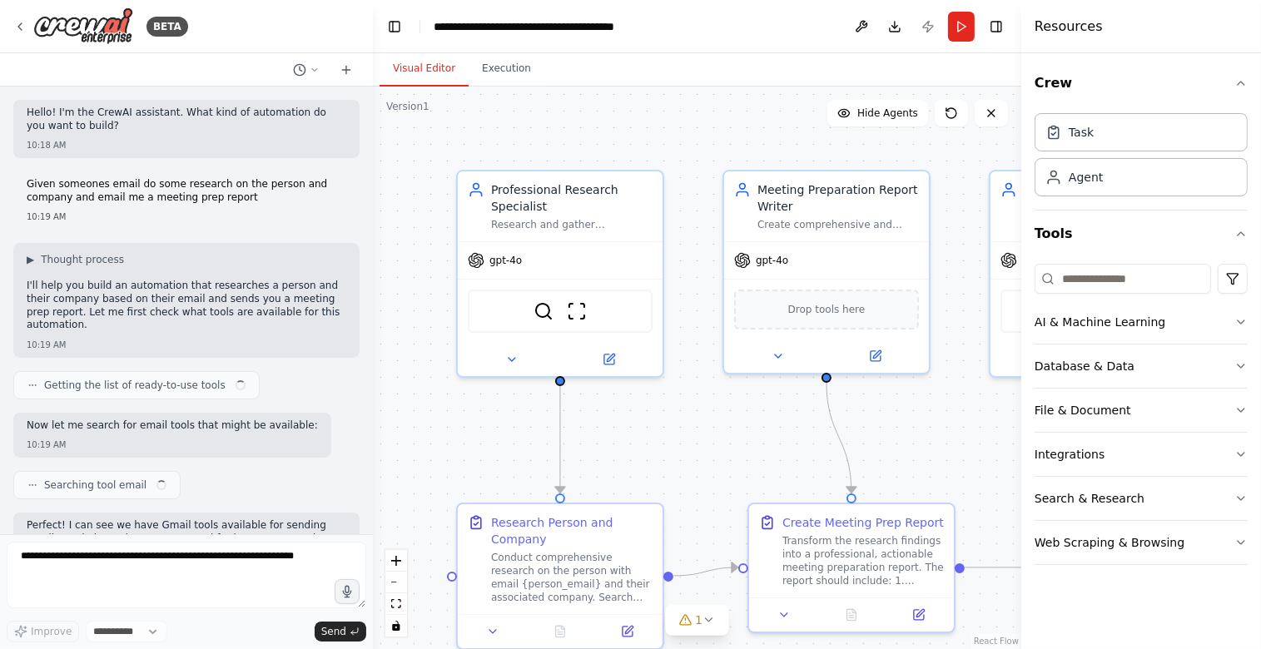
scroll to position [1172, 0]
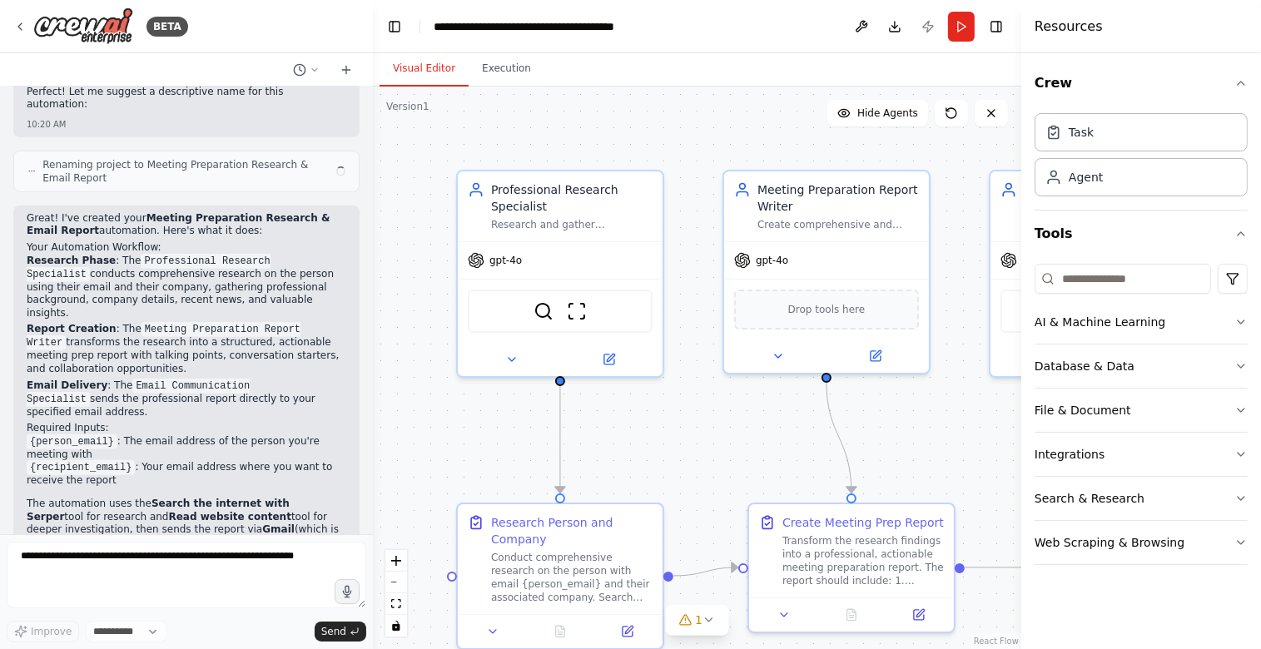
select select "****"
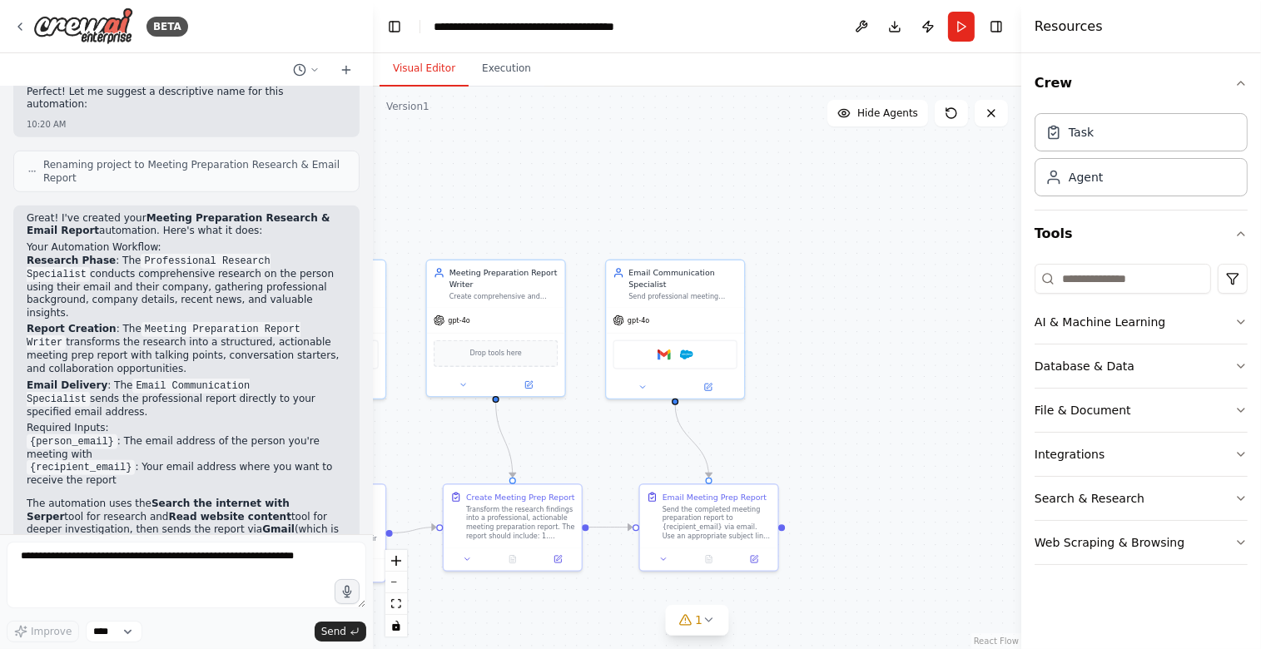
drag, startPoint x: 871, startPoint y: 444, endPoint x: 585, endPoint y: 442, distance: 285.6
click at [585, 442] on div ".deletable-edge-delete-btn { width: 20px; height: 20px; border: 0px solid #ffff…" at bounding box center [697, 368] width 649 height 563
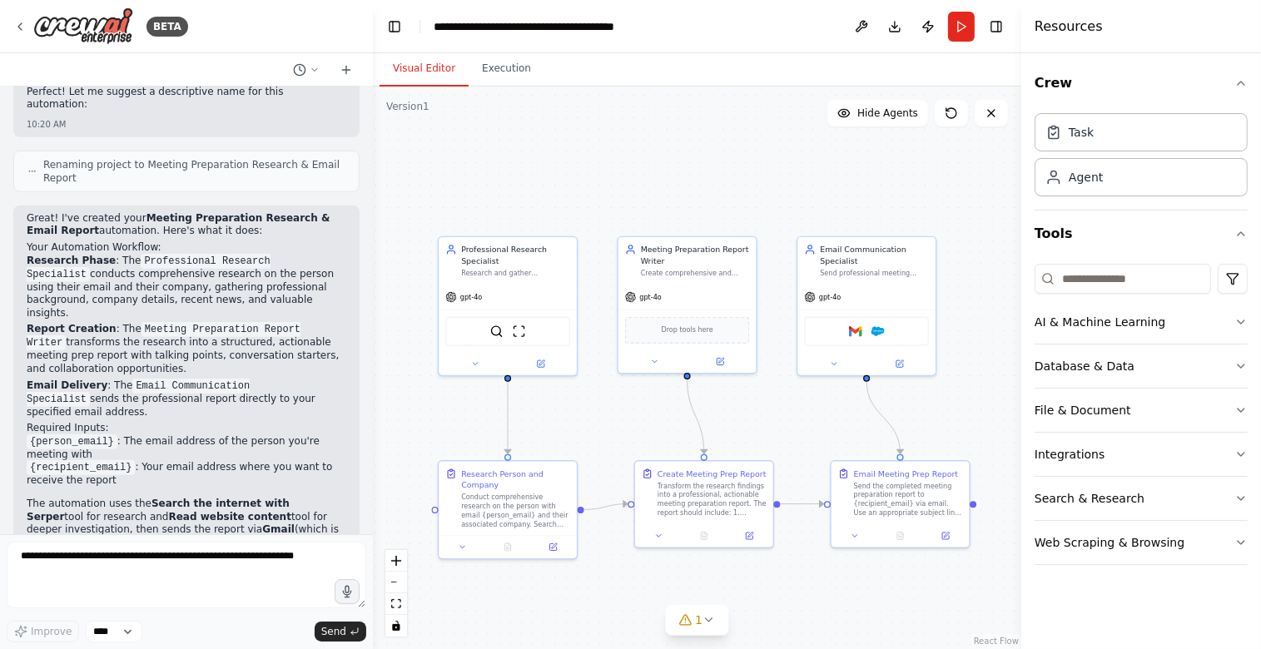
drag, startPoint x: 620, startPoint y: 442, endPoint x: 780, endPoint y: 419, distance: 161.6
click at [780, 419] on div ".deletable-edge-delete-btn { width: 20px; height: 20px; border: 0px solid #ffff…" at bounding box center [697, 368] width 649 height 563
click at [536, 359] on icon at bounding box center [539, 362] width 7 height 7
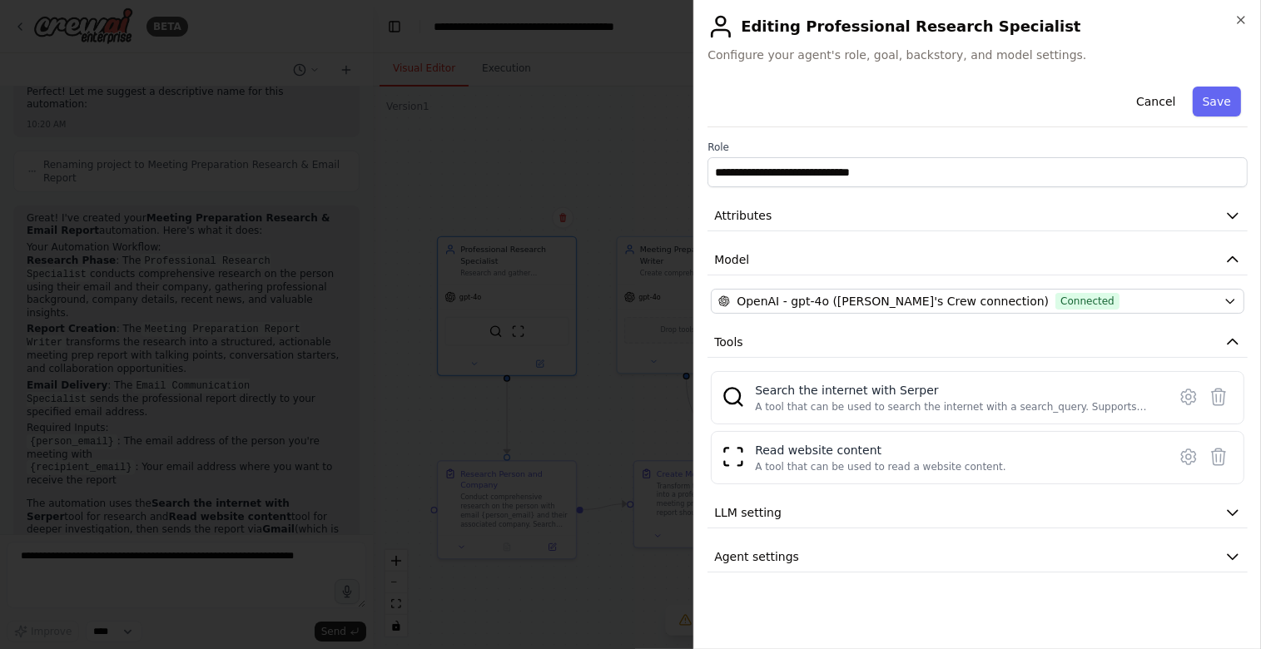
drag, startPoint x: 546, startPoint y: 414, endPoint x: 588, endPoint y: 411, distance: 41.7
click at [551, 414] on div at bounding box center [630, 324] width 1261 height 649
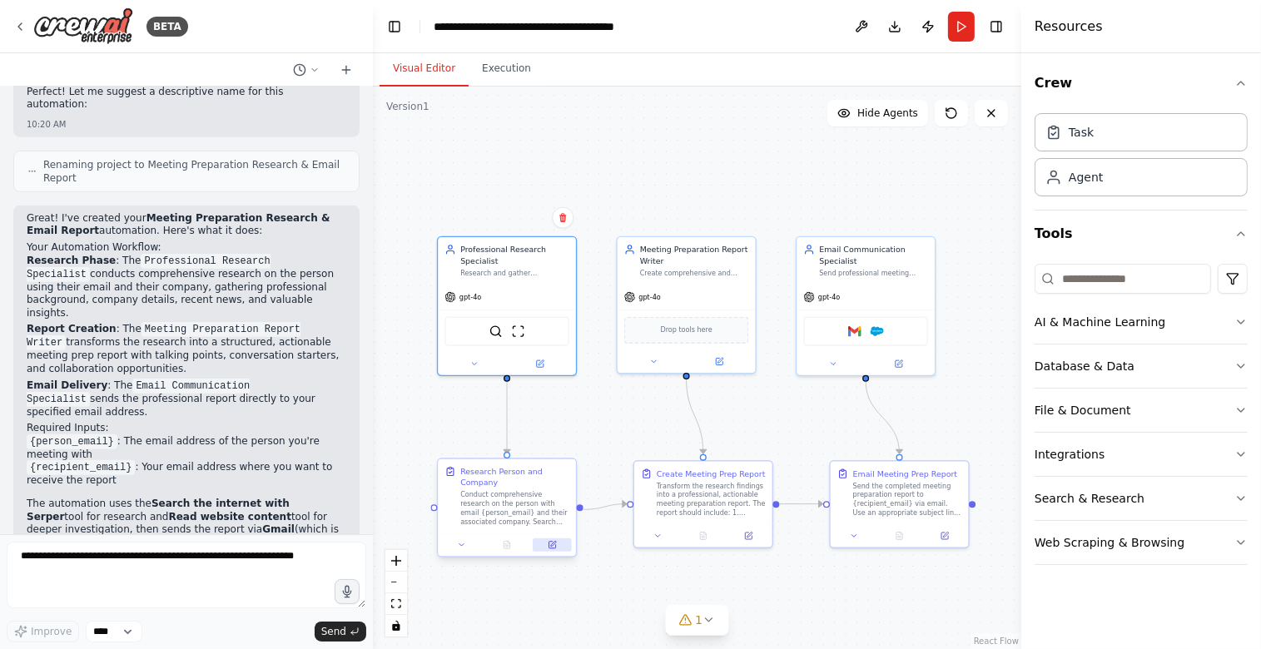
click at [550, 547] on icon at bounding box center [552, 545] width 7 height 7
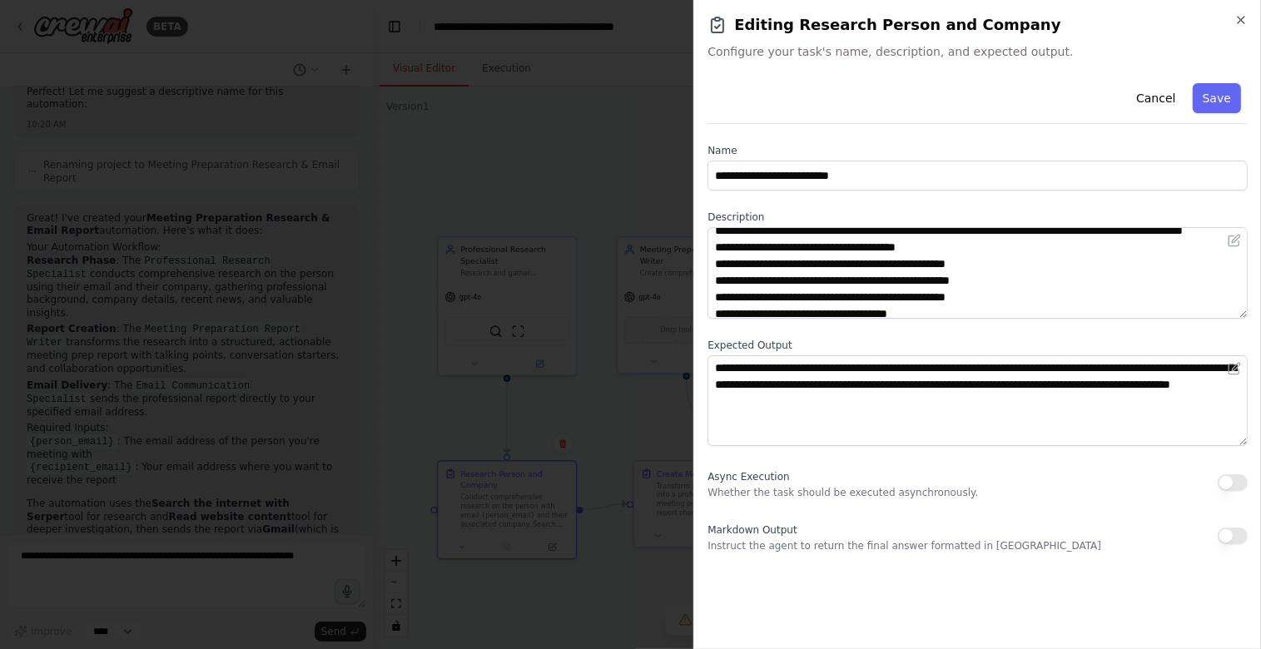
scroll to position [0, 0]
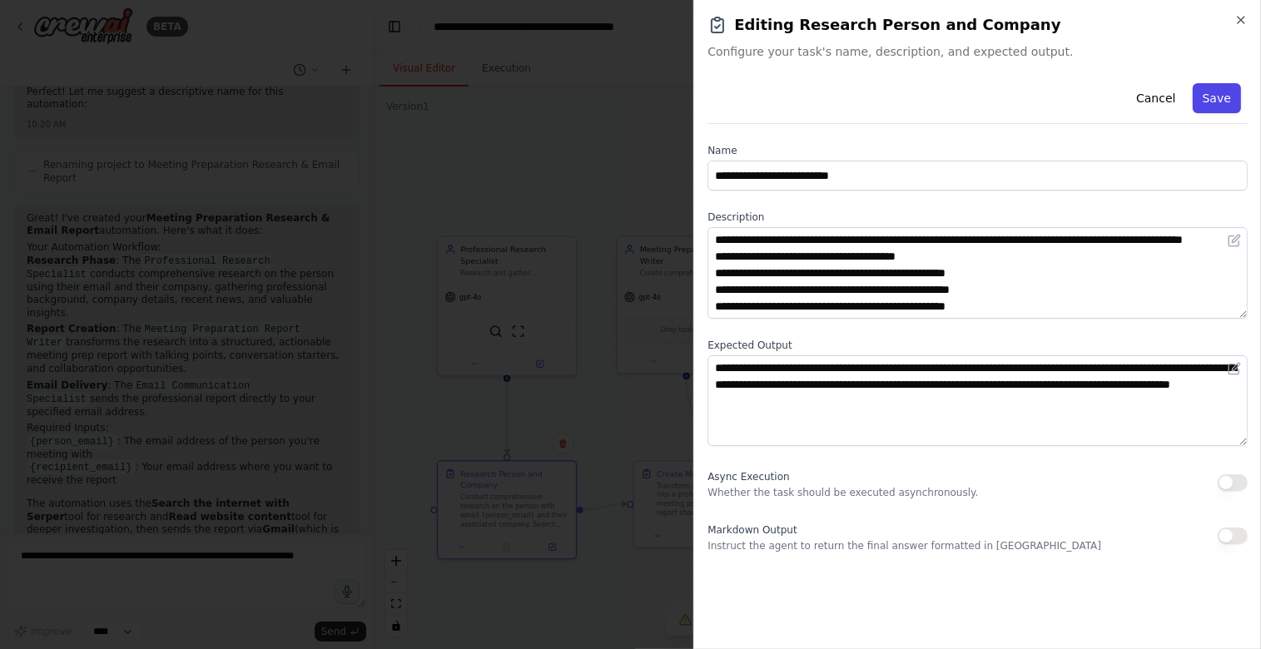
click at [1219, 104] on button "Save" at bounding box center [1217, 98] width 48 height 30
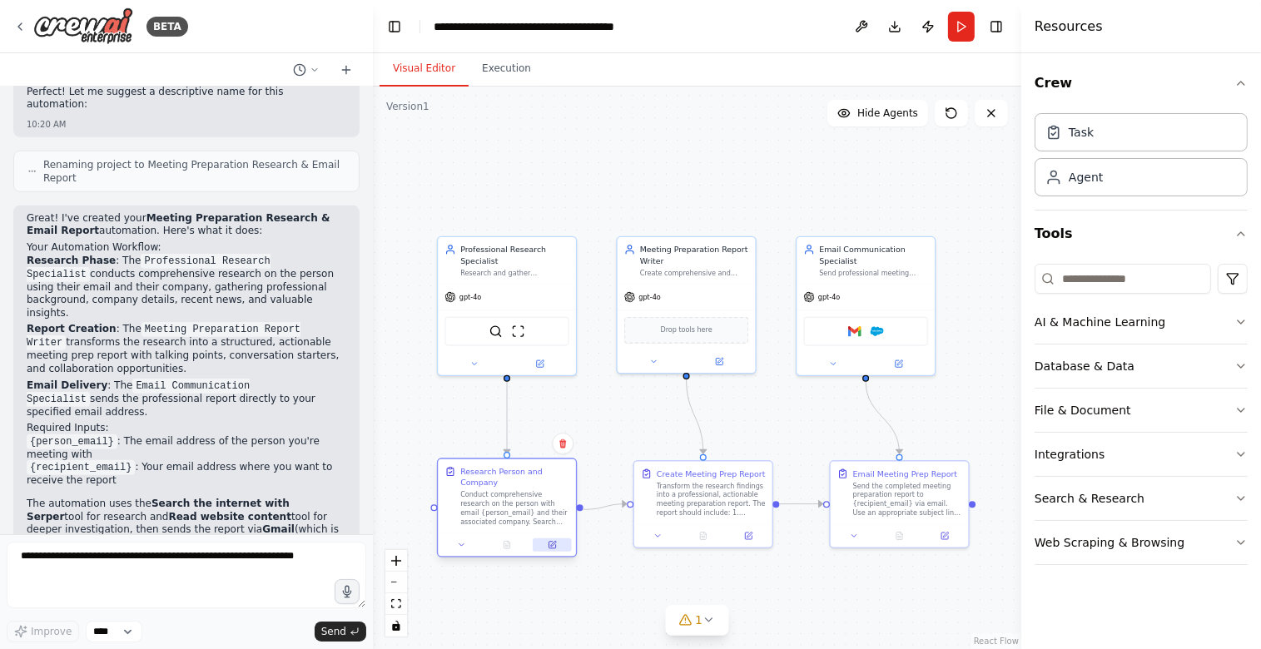
click at [555, 550] on button at bounding box center [552, 545] width 38 height 13
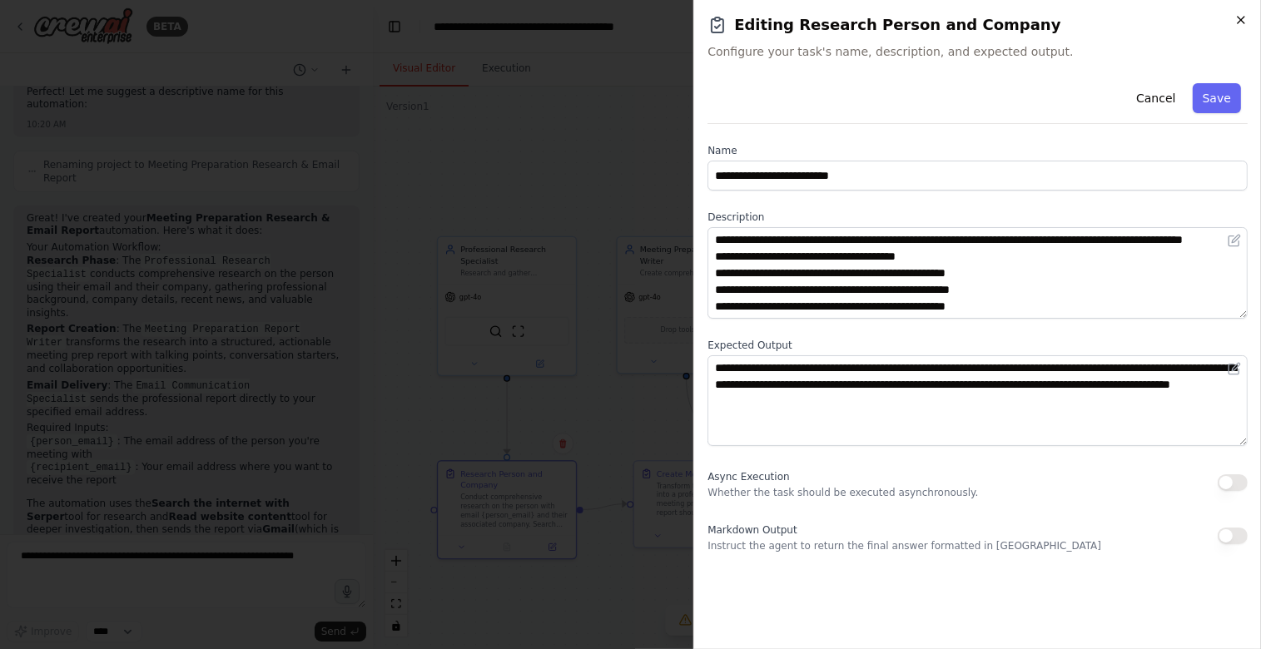
click at [1246, 18] on icon "button" at bounding box center [1241, 19] width 13 height 13
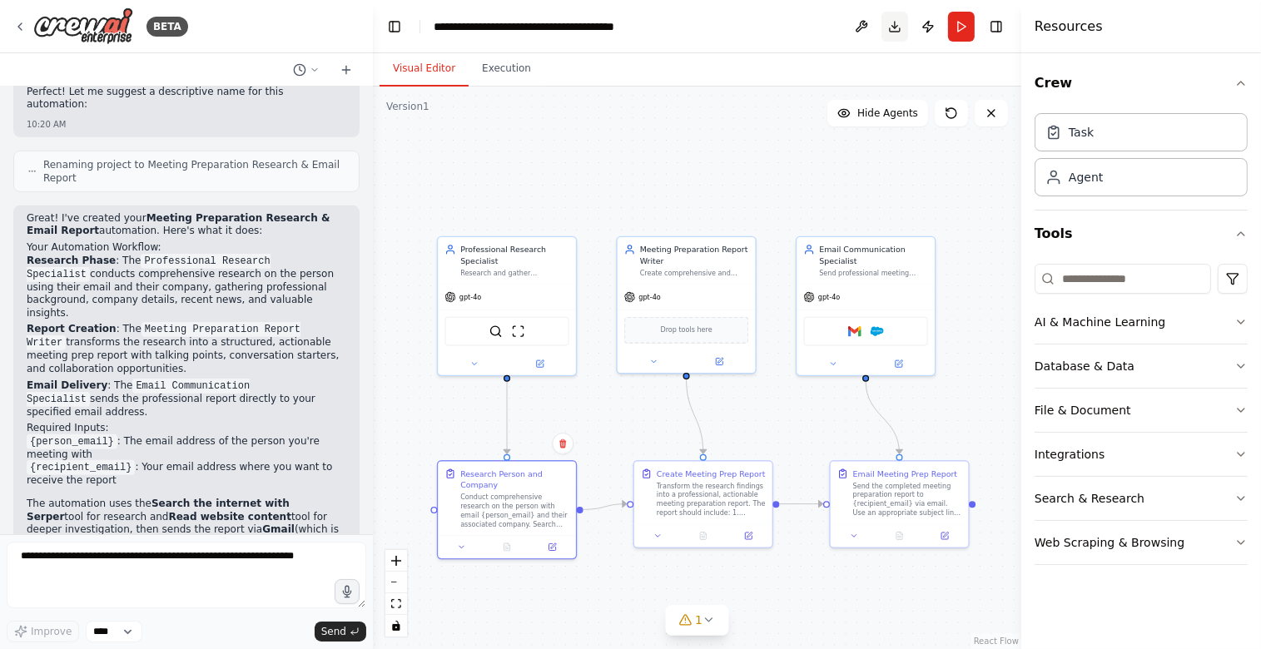
click at [1002, 24] on button "Toggle Right Sidebar" at bounding box center [996, 26] width 23 height 23
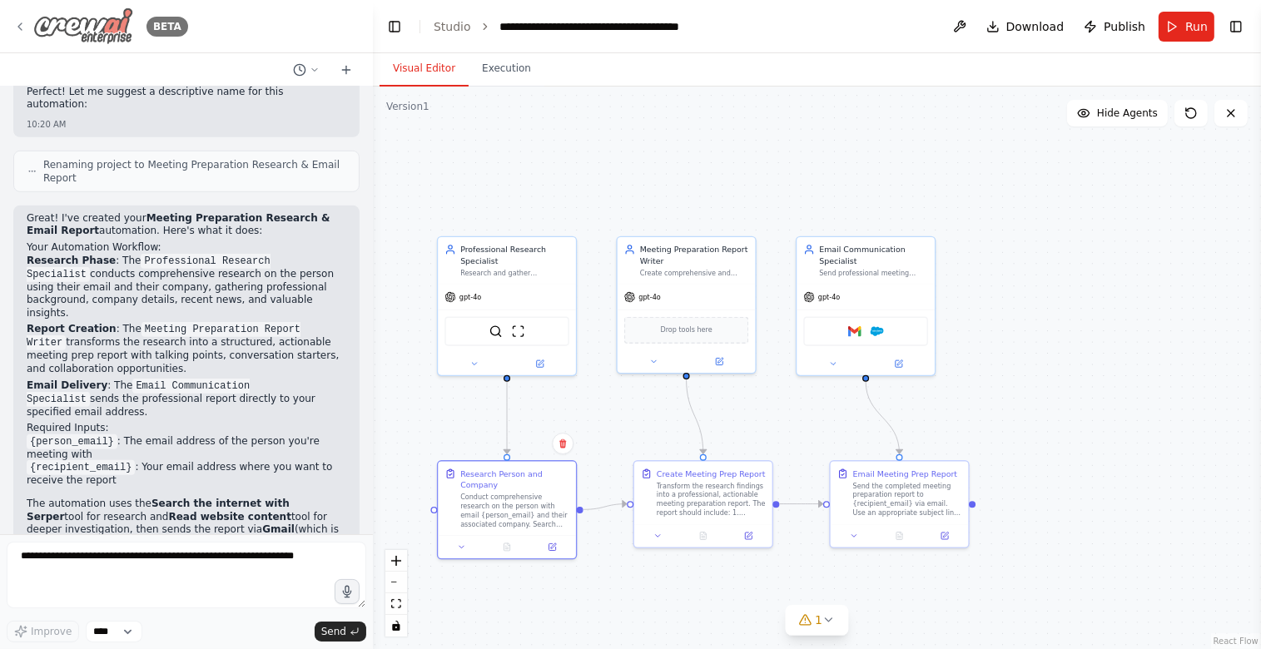
click at [27, 26] on div "BETA" at bounding box center [100, 25] width 175 height 37
